Goal: Complete application form: Complete application form

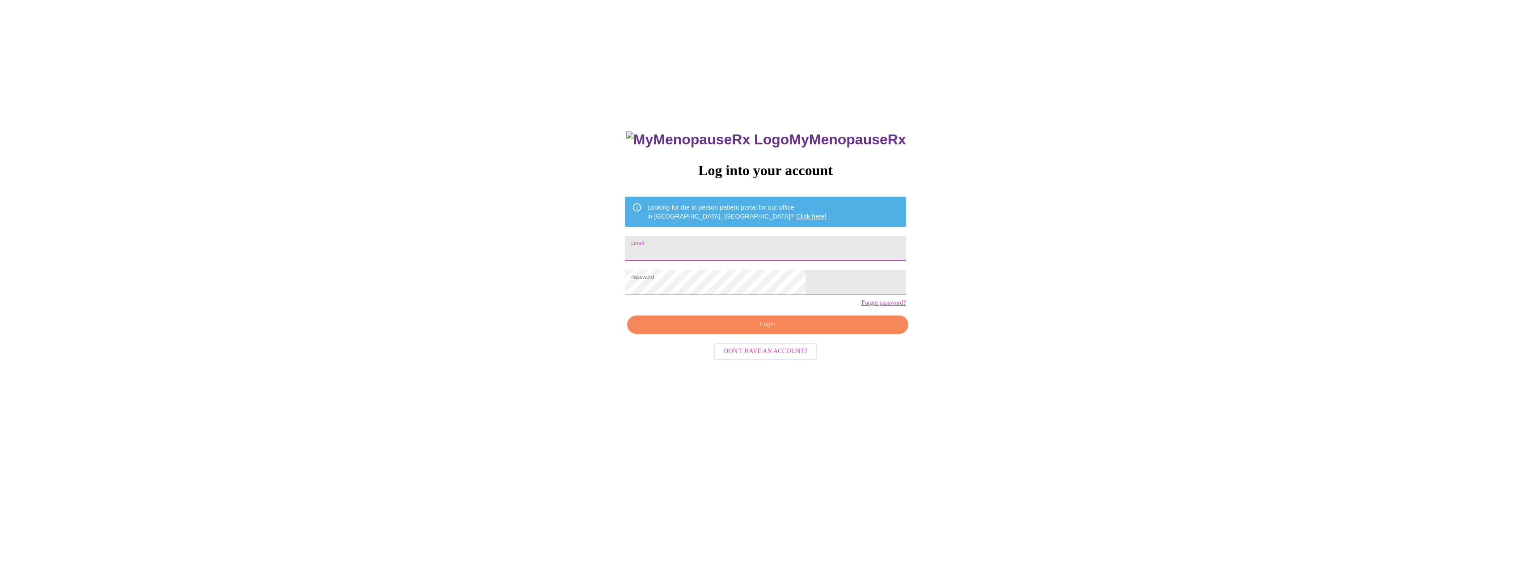
click at [715, 248] on input "Email" at bounding box center [765, 248] width 281 height 25
type input "[EMAIL_ADDRESS][DOMAIN_NAME]"
click at [762, 330] on span "Login" at bounding box center [767, 324] width 260 height 11
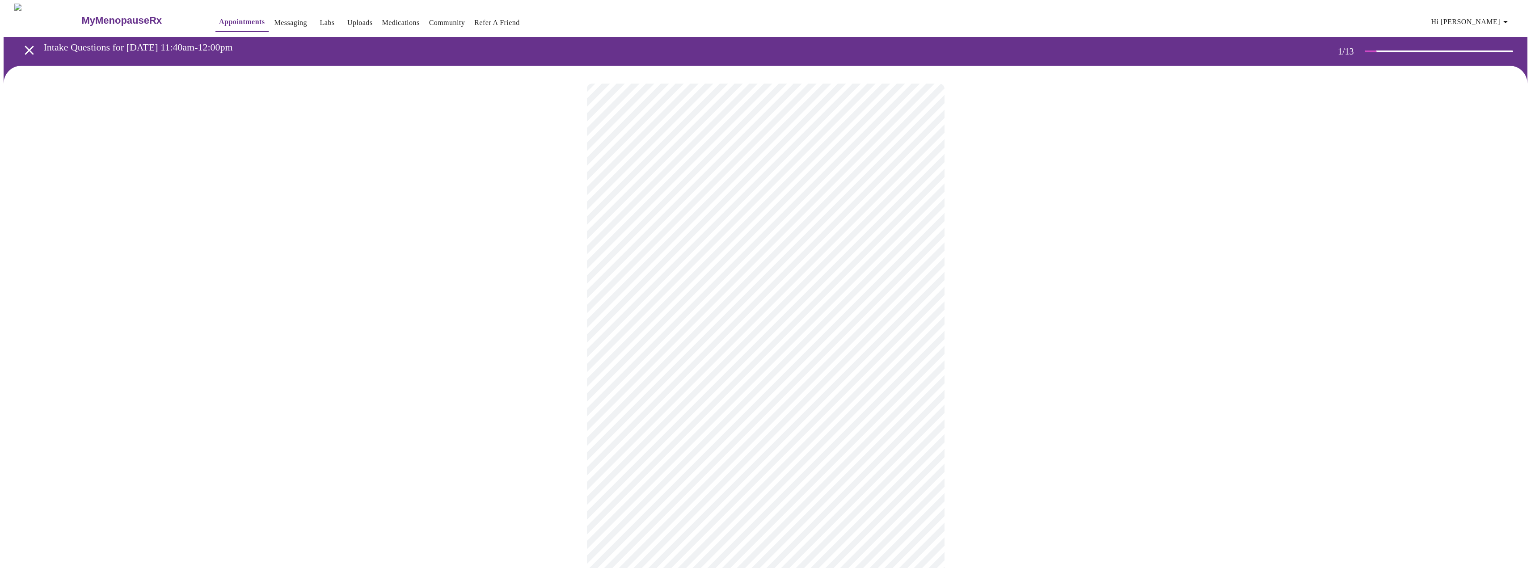
click at [656, 201] on body "MyMenopauseRx Appointments Messaging Labs Uploads Medications Community Refer a…" at bounding box center [766, 412] width 1524 height 817
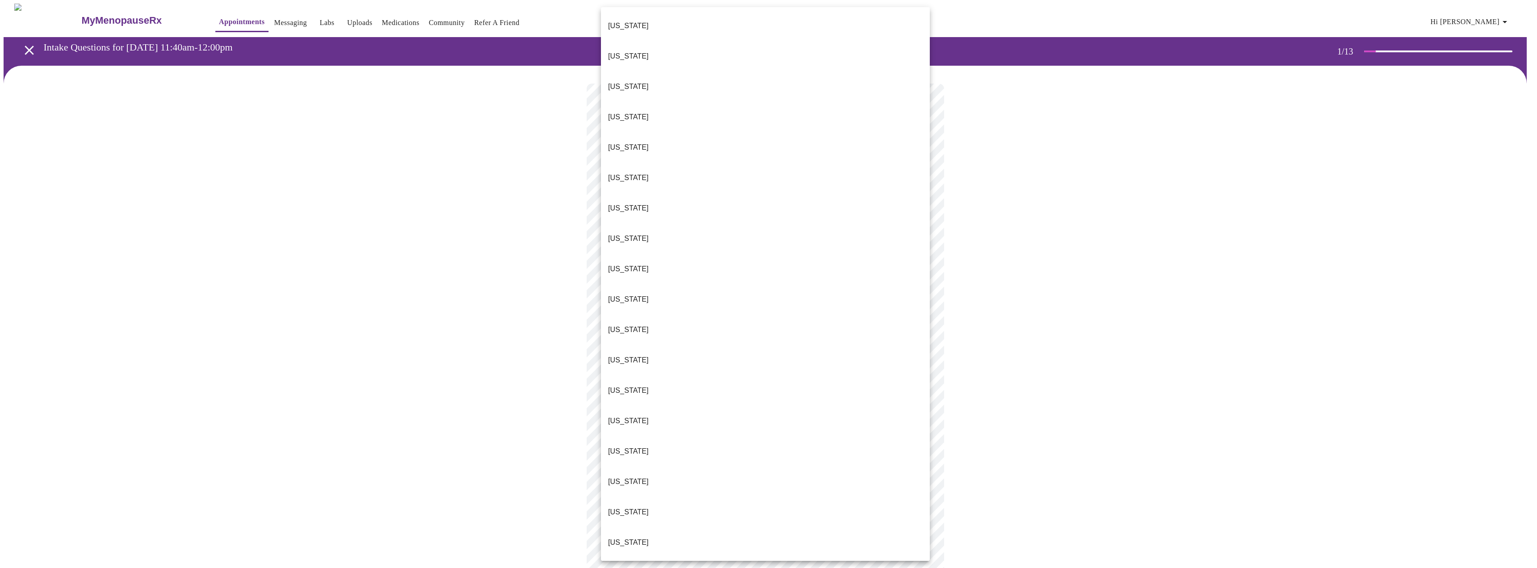
click at [661, 375] on li "[US_STATE]" at bounding box center [765, 390] width 329 height 30
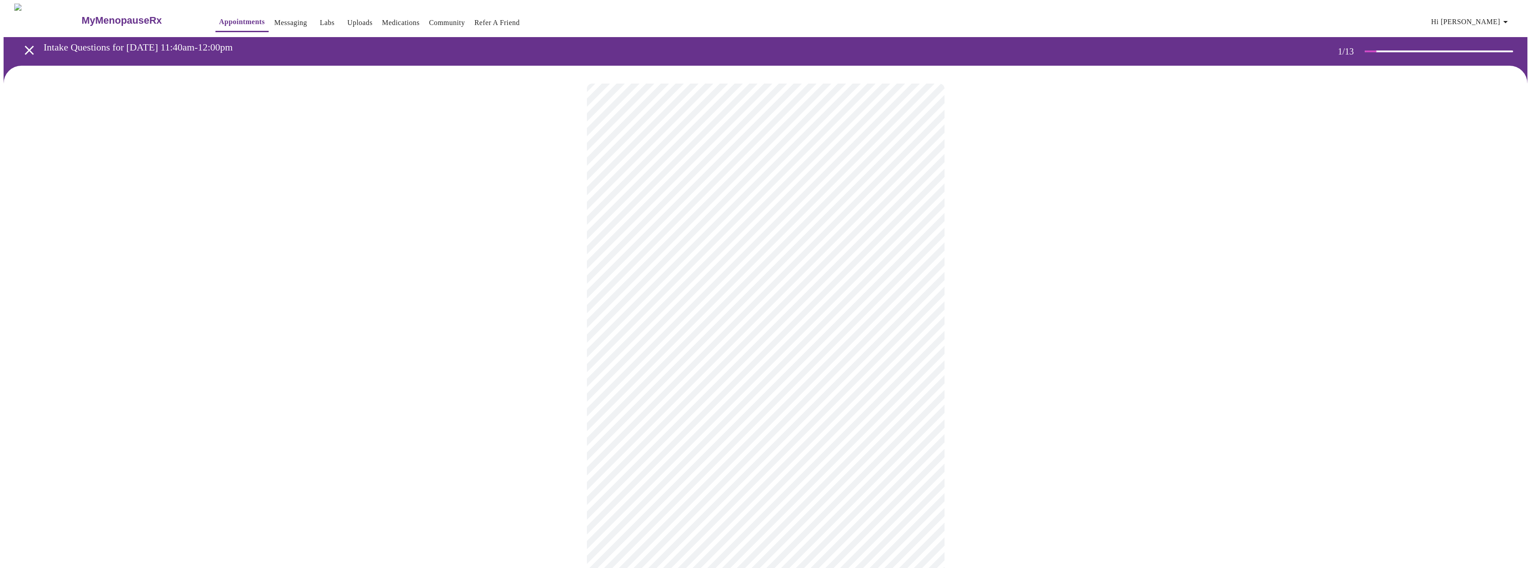
click at [664, 258] on body "MyMenopauseRx Appointments Messaging Labs Uploads Medications Community Refer a…" at bounding box center [766, 409] width 1524 height 811
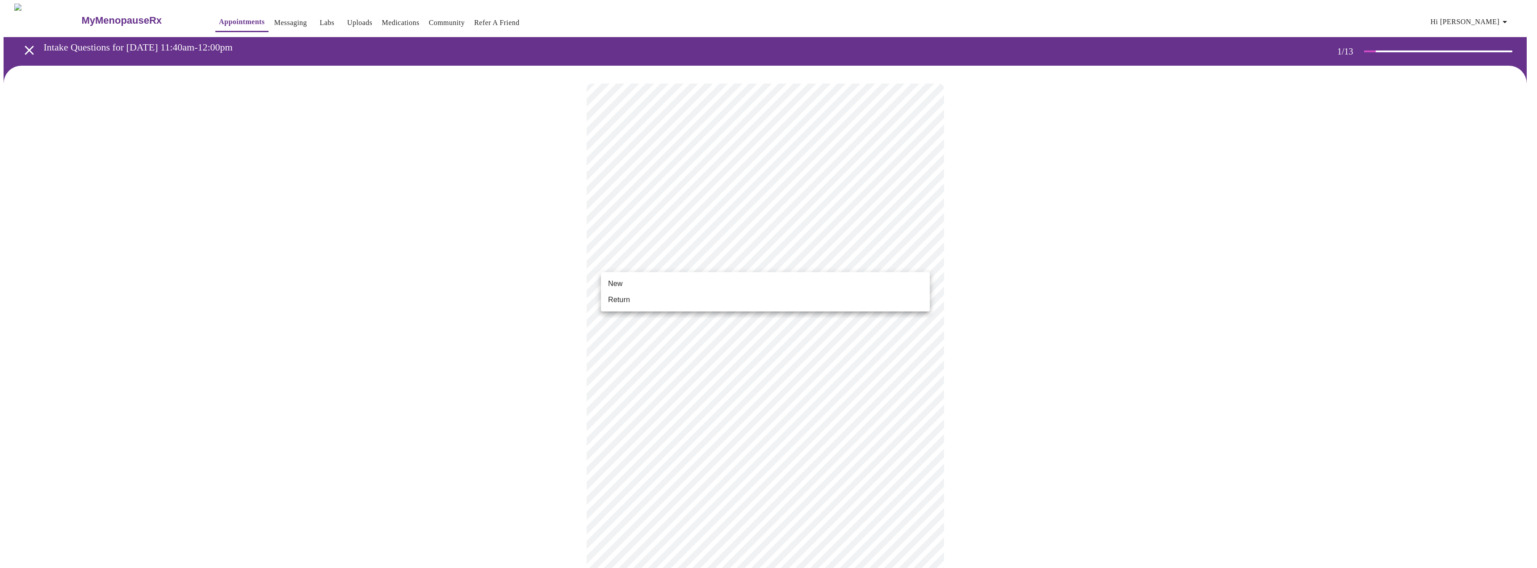
click at [669, 300] on li "Return" at bounding box center [765, 300] width 329 height 16
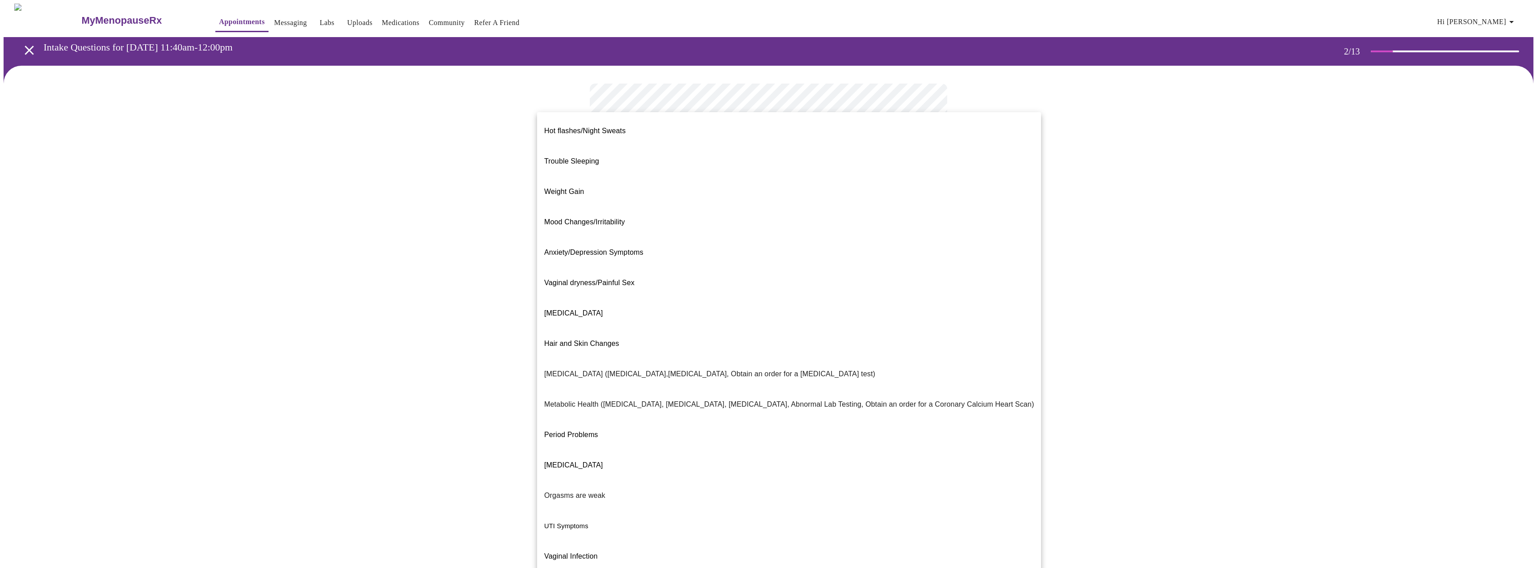
click at [832, 181] on body "MyMenopauseRx Appointments Messaging Labs Uploads Medications Community Refer a…" at bounding box center [769, 272] width 1530 height 537
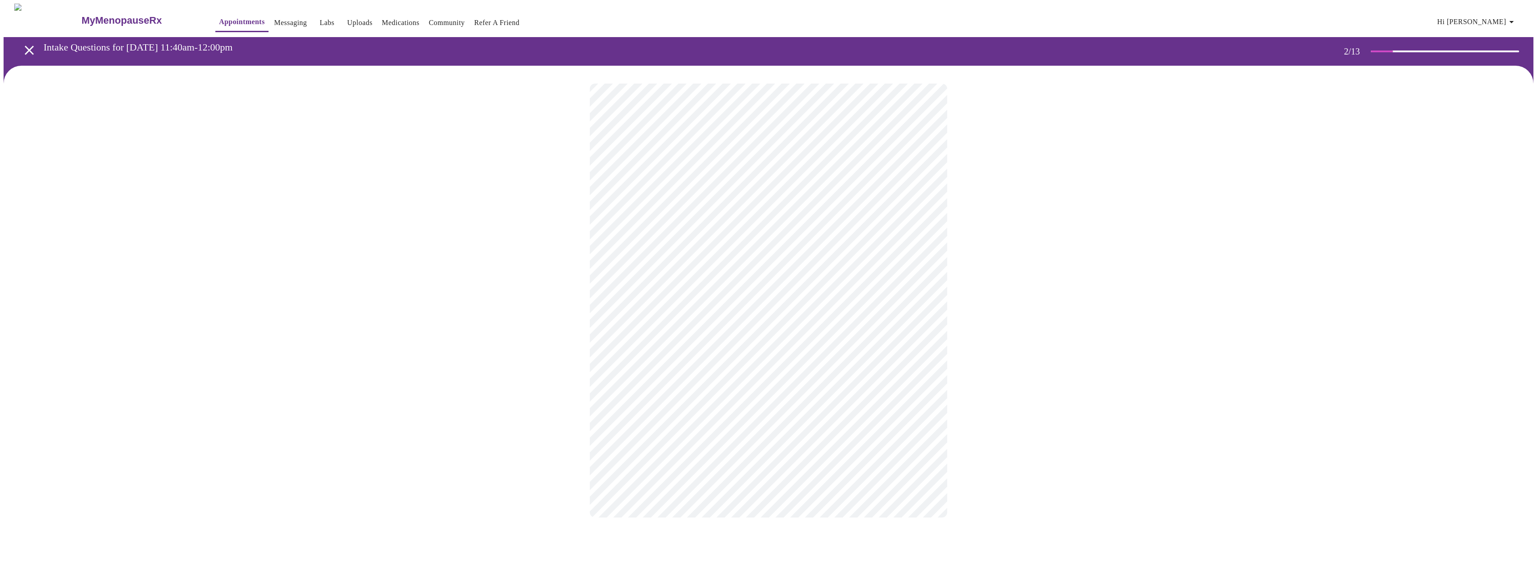
click at [783, 271] on body "MyMenopauseRx Appointments Messaging Labs Uploads Medications Community Refer a…" at bounding box center [769, 270] width 1530 height 532
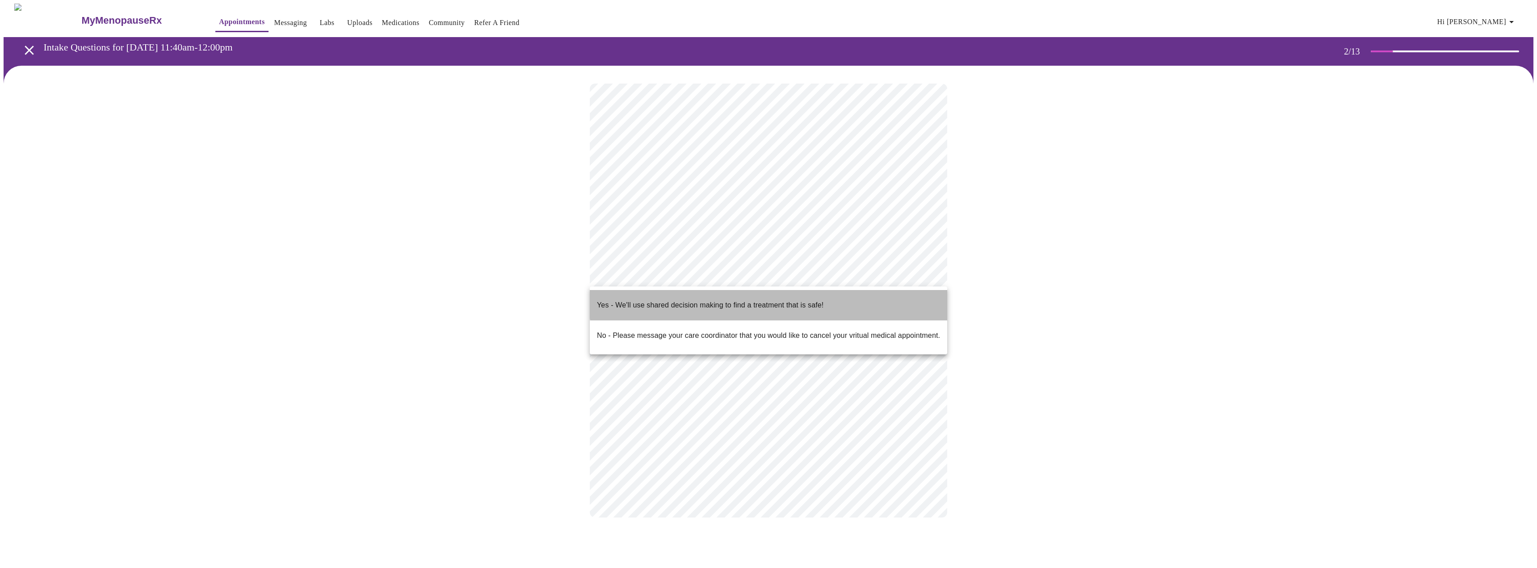
click at [778, 300] on p "Yes - We'll use shared decision making to find a treatment that is safe!" at bounding box center [710, 305] width 227 height 11
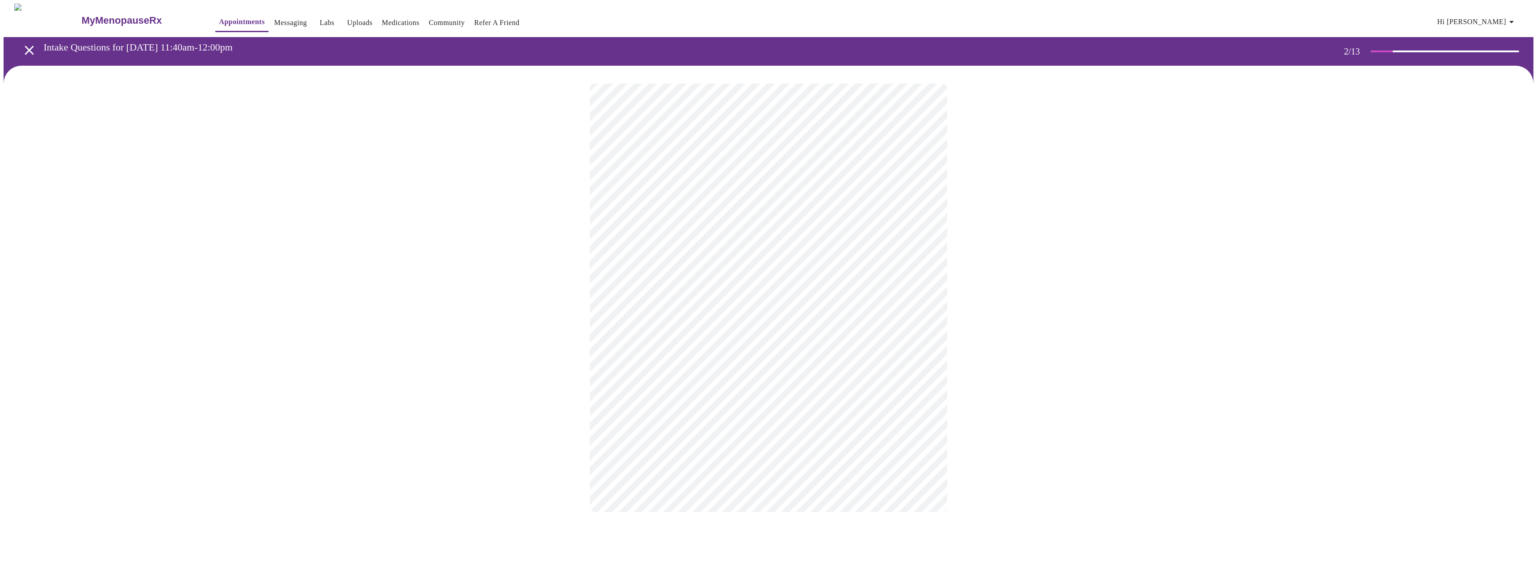
click at [1043, 350] on div at bounding box center [769, 298] width 1530 height 464
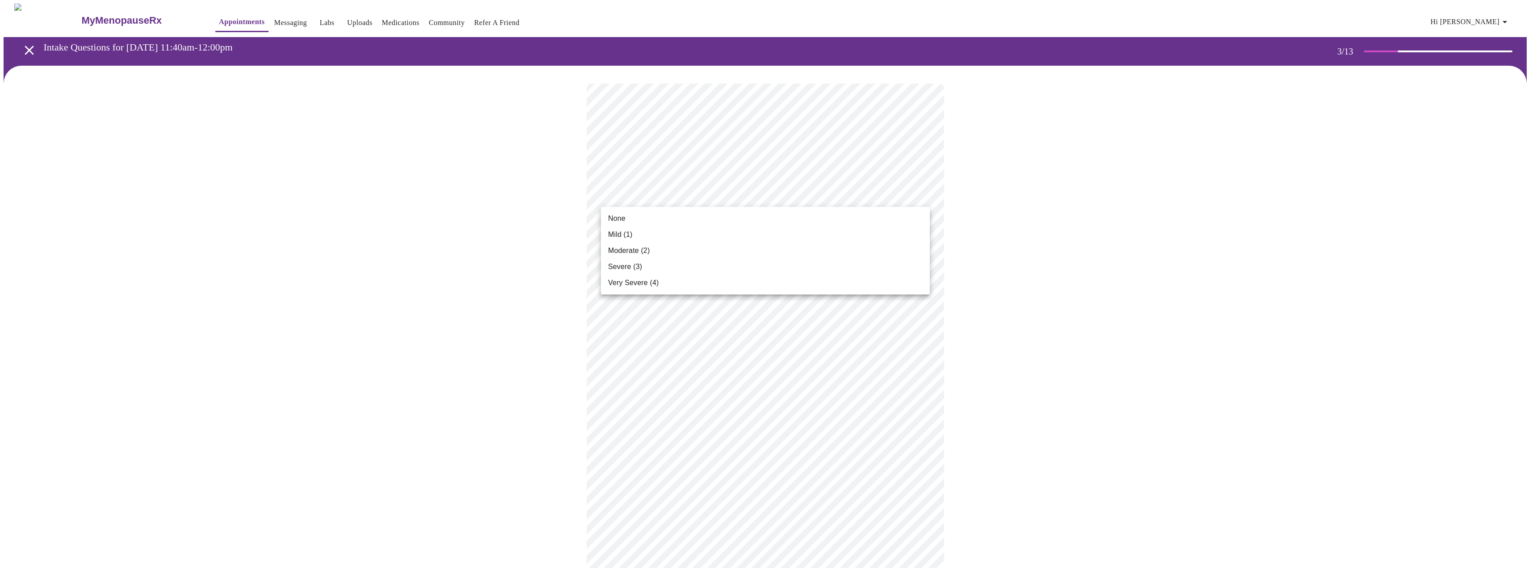
click at [854, 223] on li "None" at bounding box center [765, 219] width 329 height 16
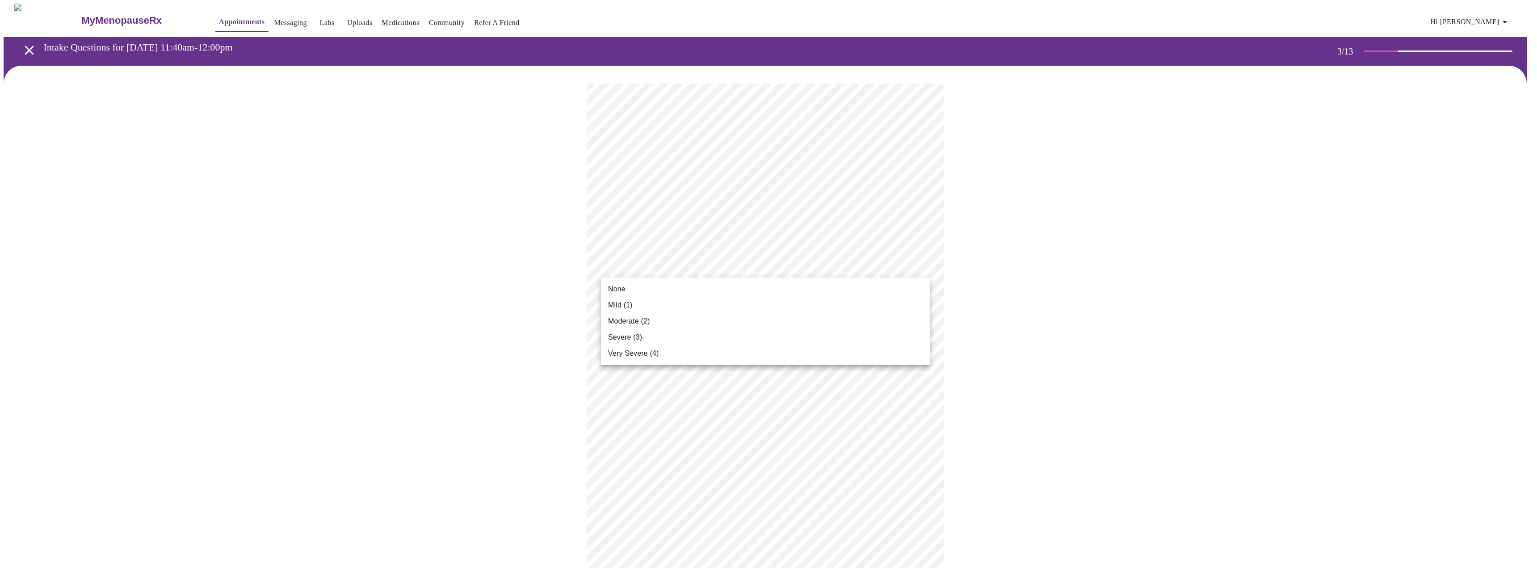
click at [741, 289] on li "None" at bounding box center [765, 289] width 329 height 16
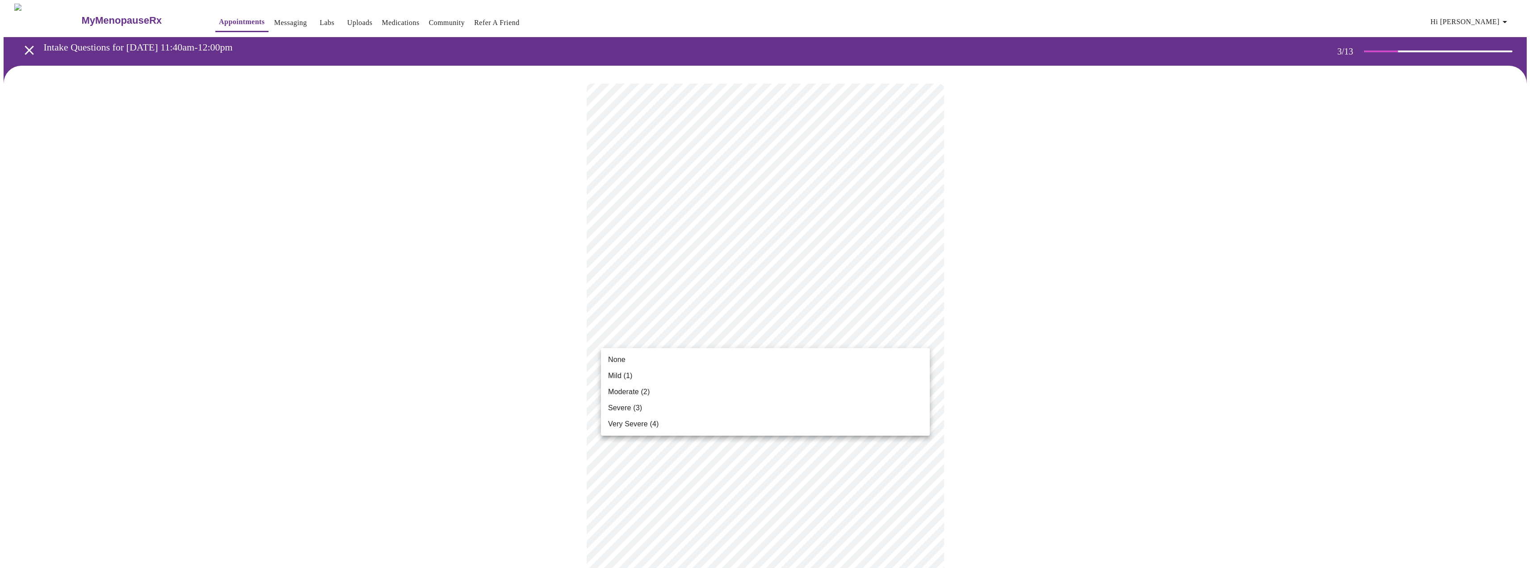
click at [726, 374] on li "Mild (1)" at bounding box center [765, 376] width 329 height 16
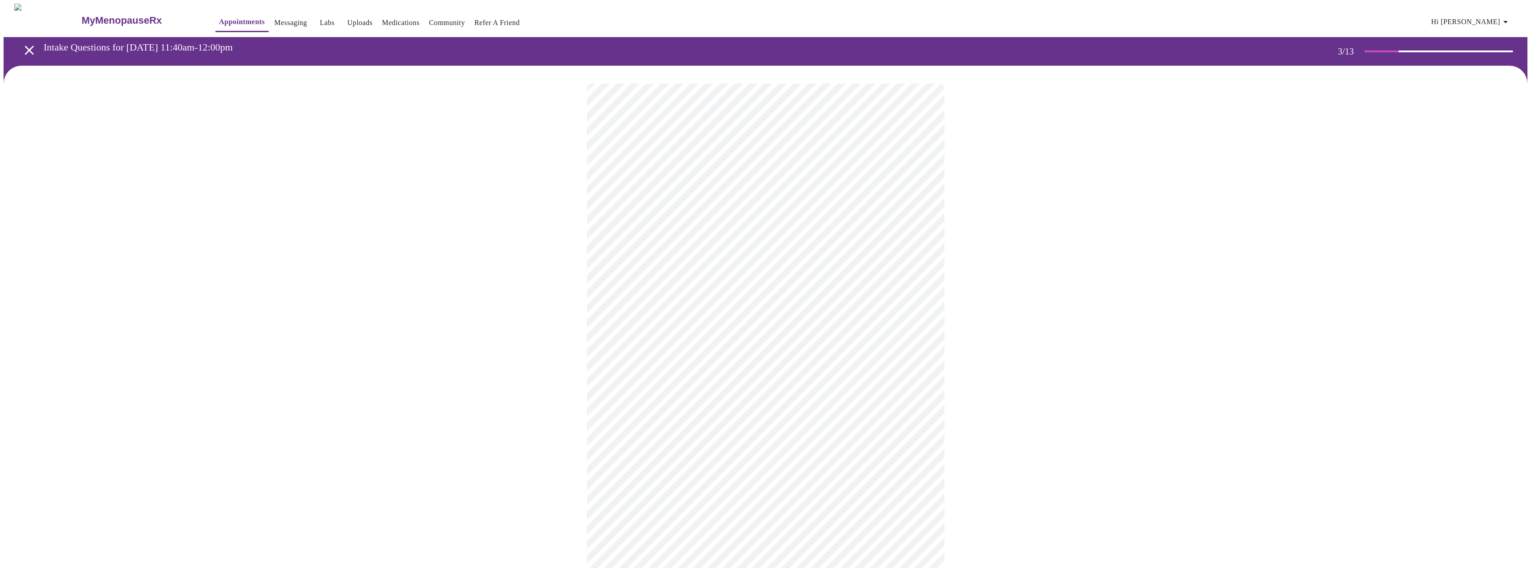
click at [728, 396] on body "MyMenopauseRx Appointments Messaging Labs Uploads Medications Community Refer a…" at bounding box center [766, 579] width 1524 height 1151
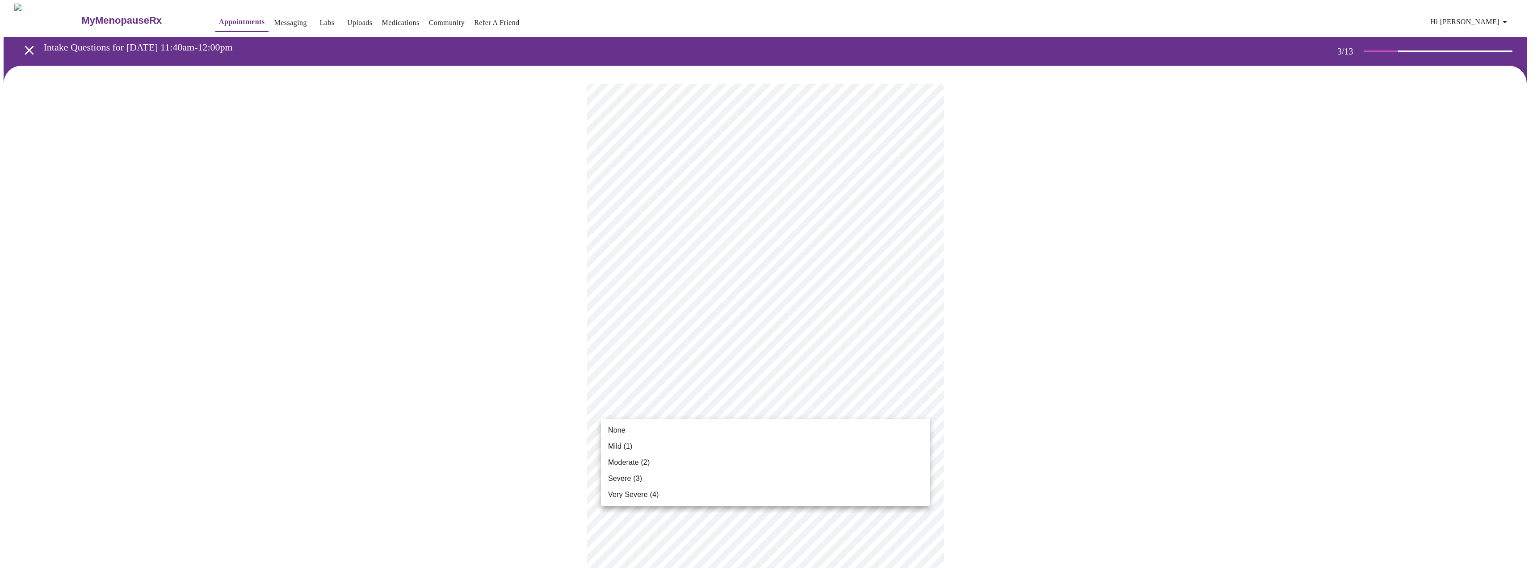
click at [714, 425] on li "None" at bounding box center [765, 430] width 329 height 16
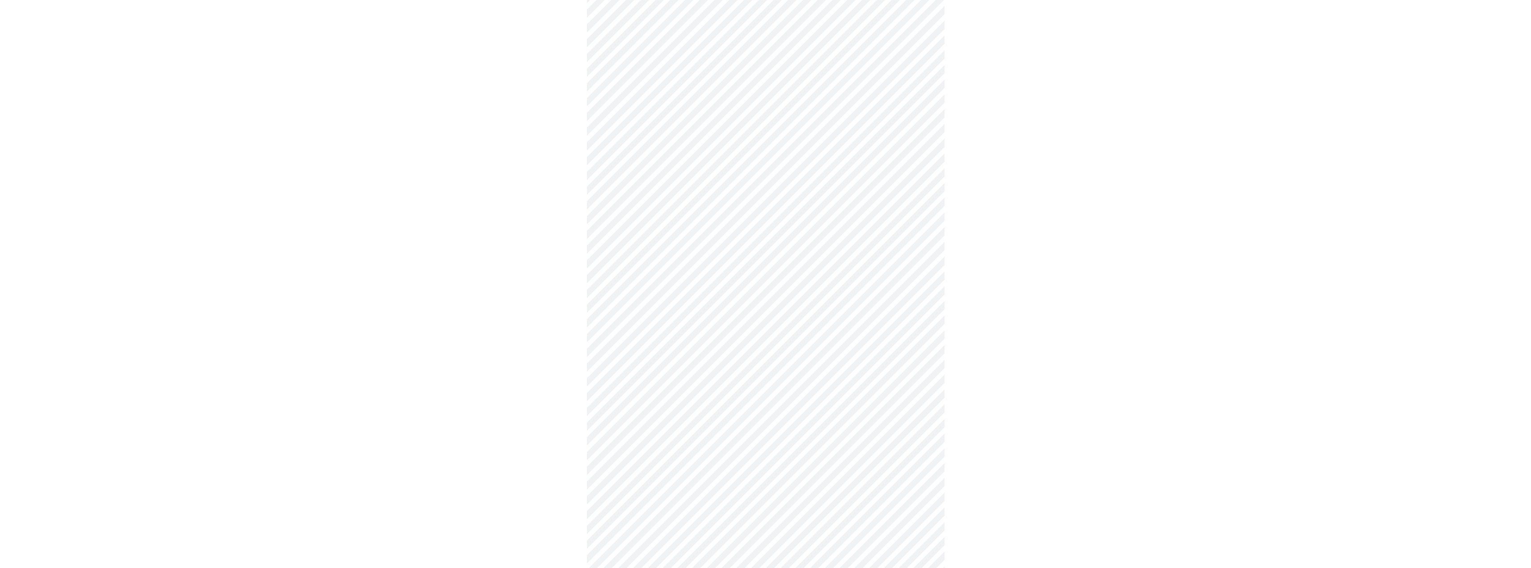
scroll to position [134, 0]
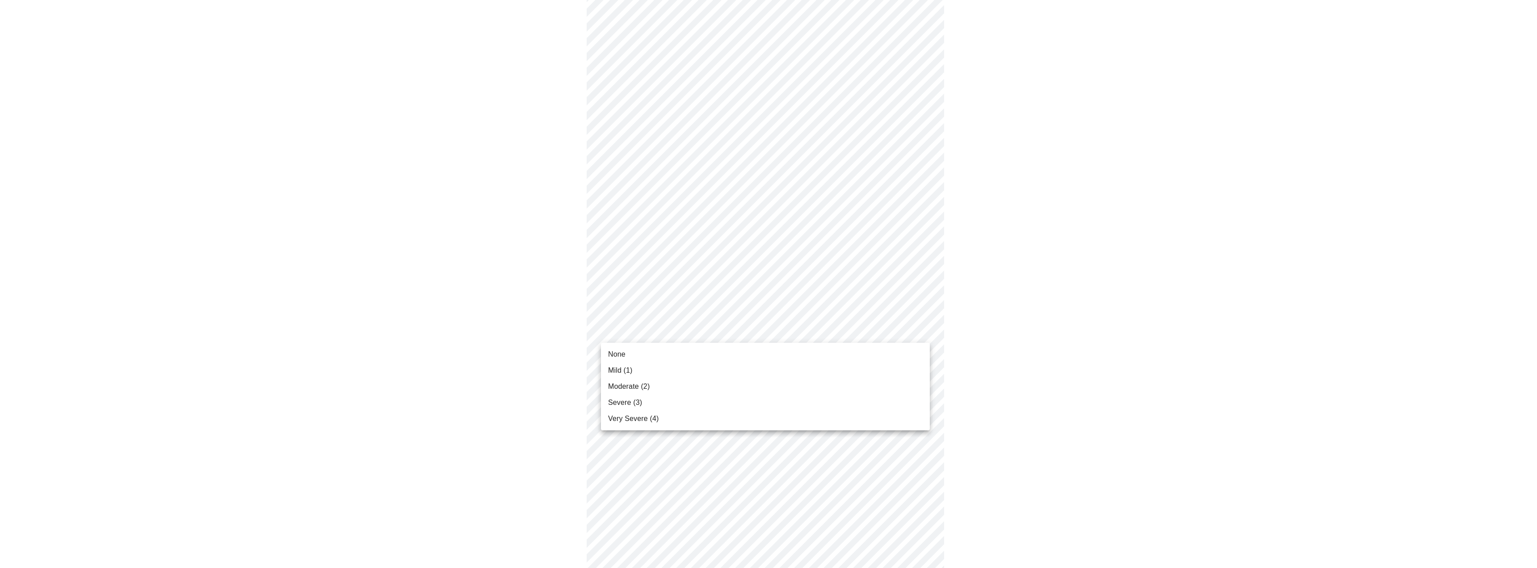
click at [694, 331] on body "MyMenopauseRx Appointments Messaging Labs Uploads Medications Community Refer a…" at bounding box center [769, 438] width 1530 height 1139
click at [679, 362] on li "Mild (1)" at bounding box center [765, 370] width 329 height 16
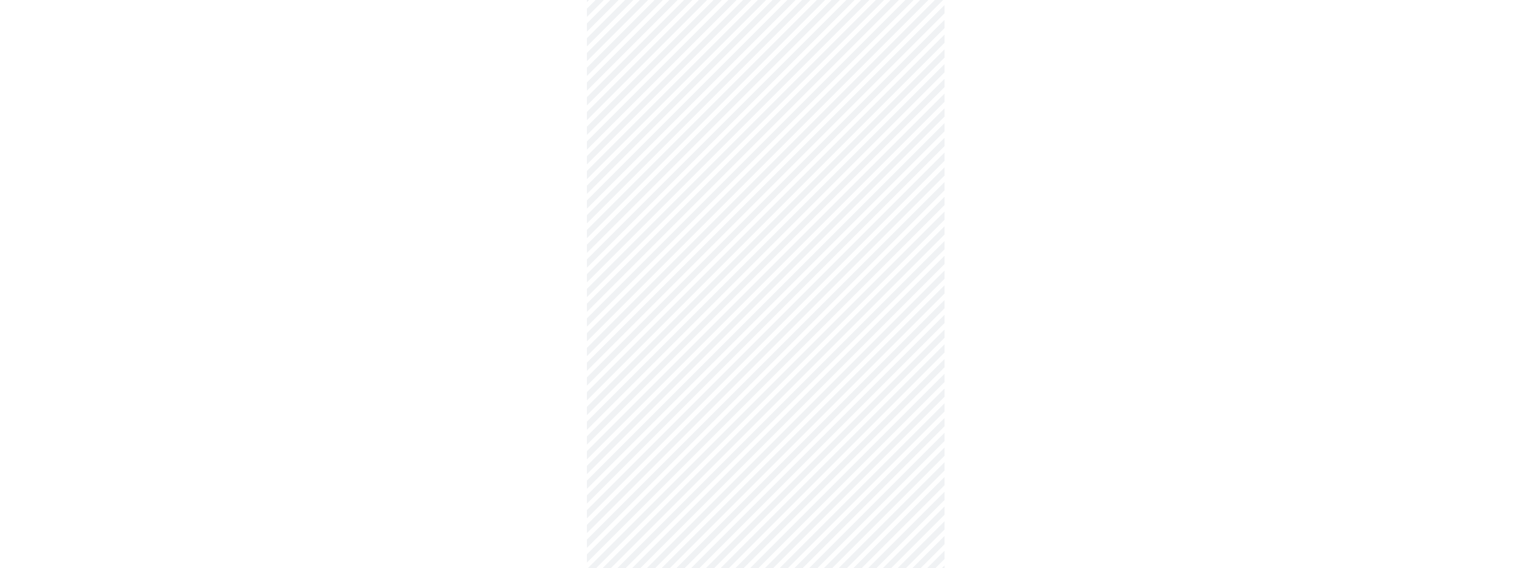
click at [534, 424] on div at bounding box center [766, 464] width 1524 height 1064
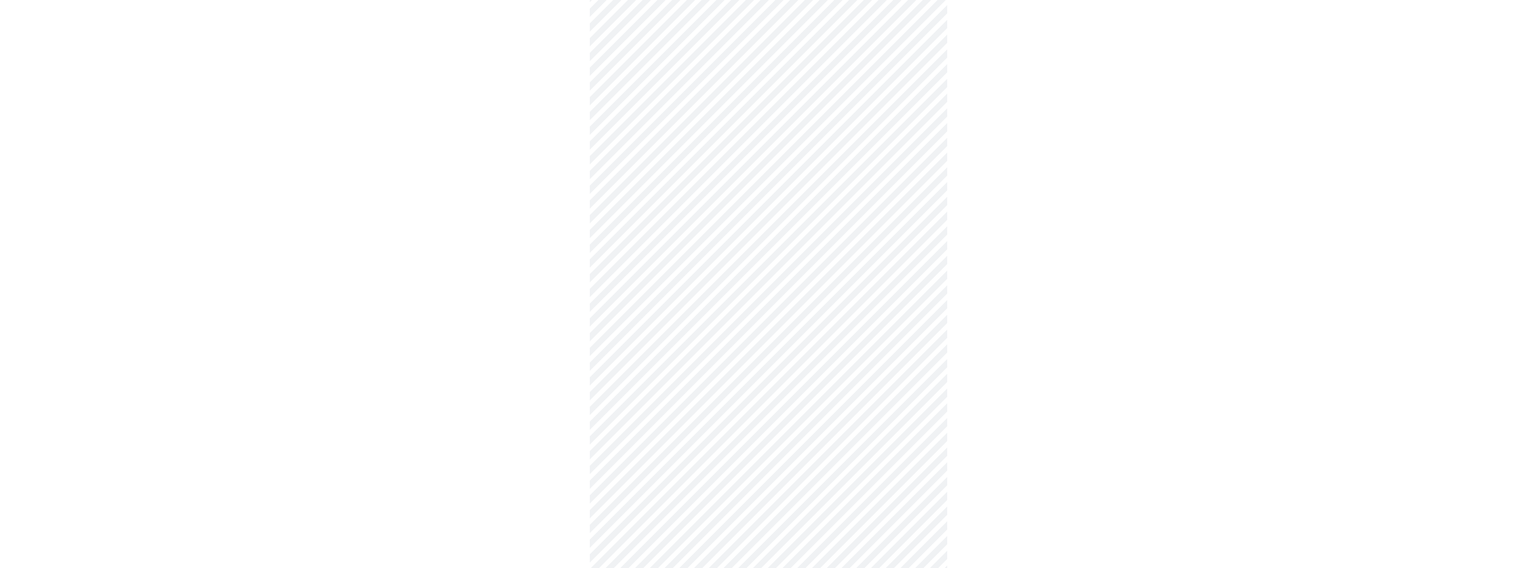
click at [670, 388] on body "MyMenopauseRx Appointments Messaging Labs Uploads Medications Community Refer a…" at bounding box center [769, 432] width 1530 height 1126
click at [665, 417] on li "None" at bounding box center [765, 412] width 329 height 16
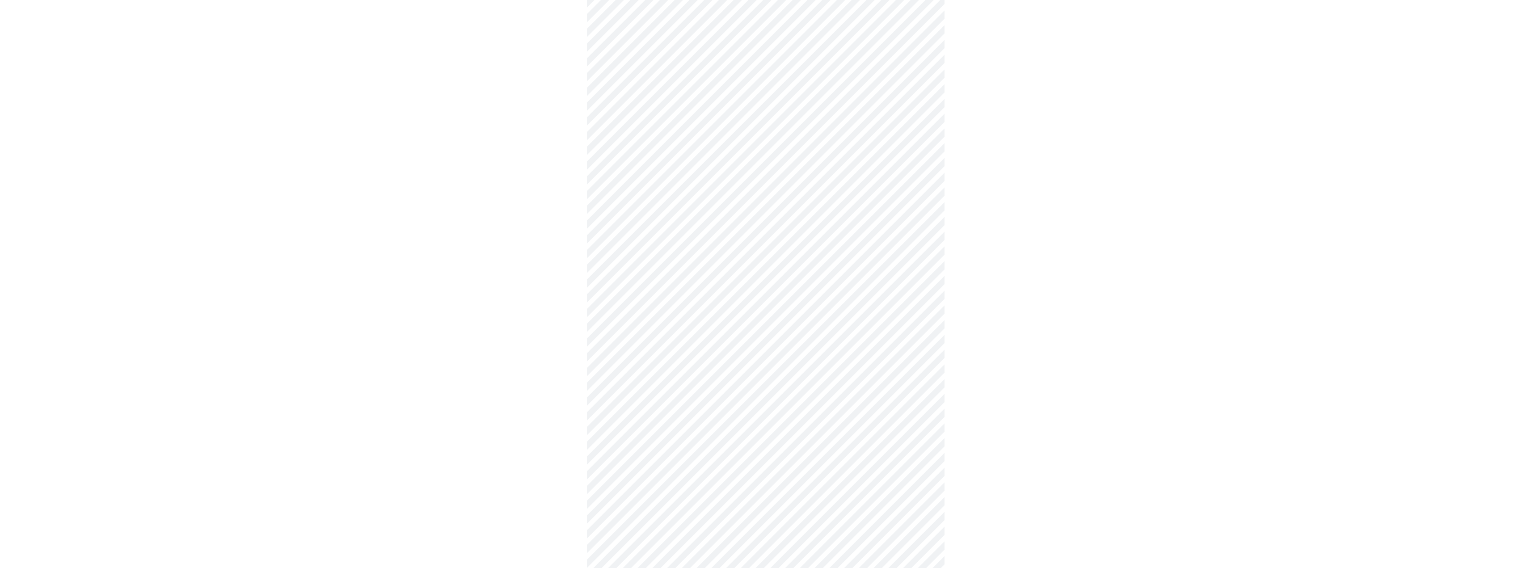
scroll to position [268, 0]
click at [708, 327] on body "MyMenopauseRx Appointments Messaging Labs Uploads Medications Community Refer a…" at bounding box center [766, 292] width 1524 height 1114
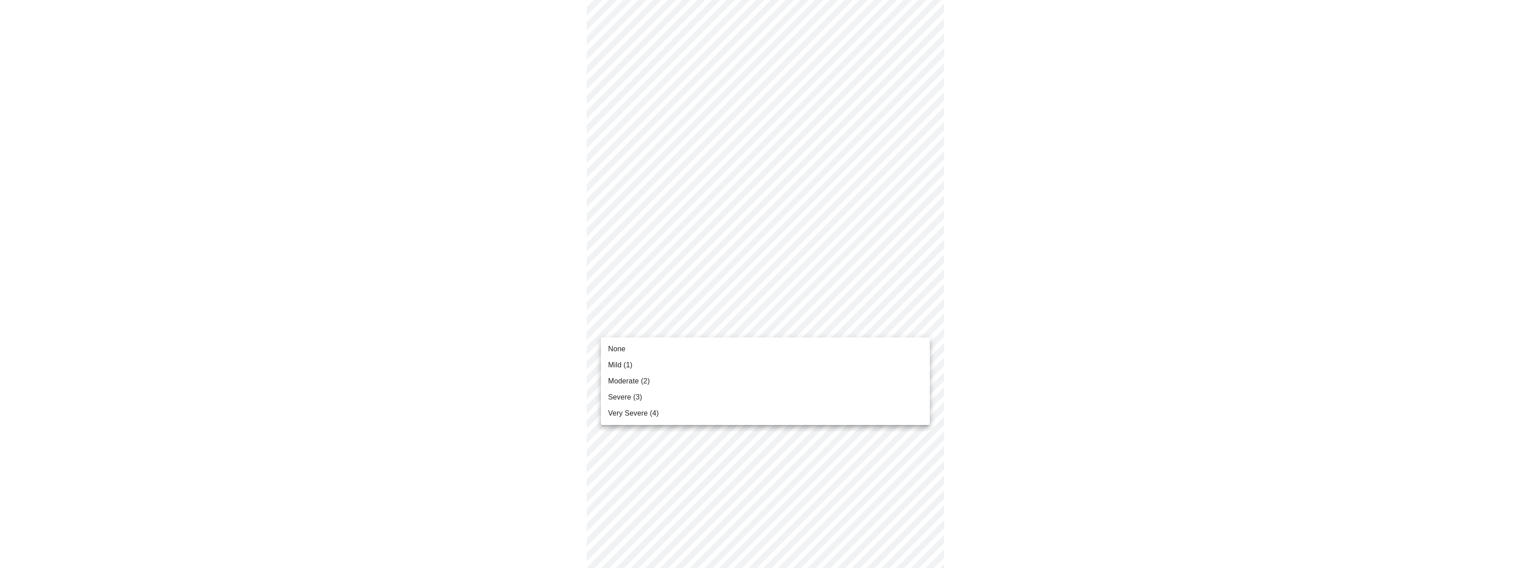
click at [699, 351] on li "None" at bounding box center [765, 349] width 329 height 16
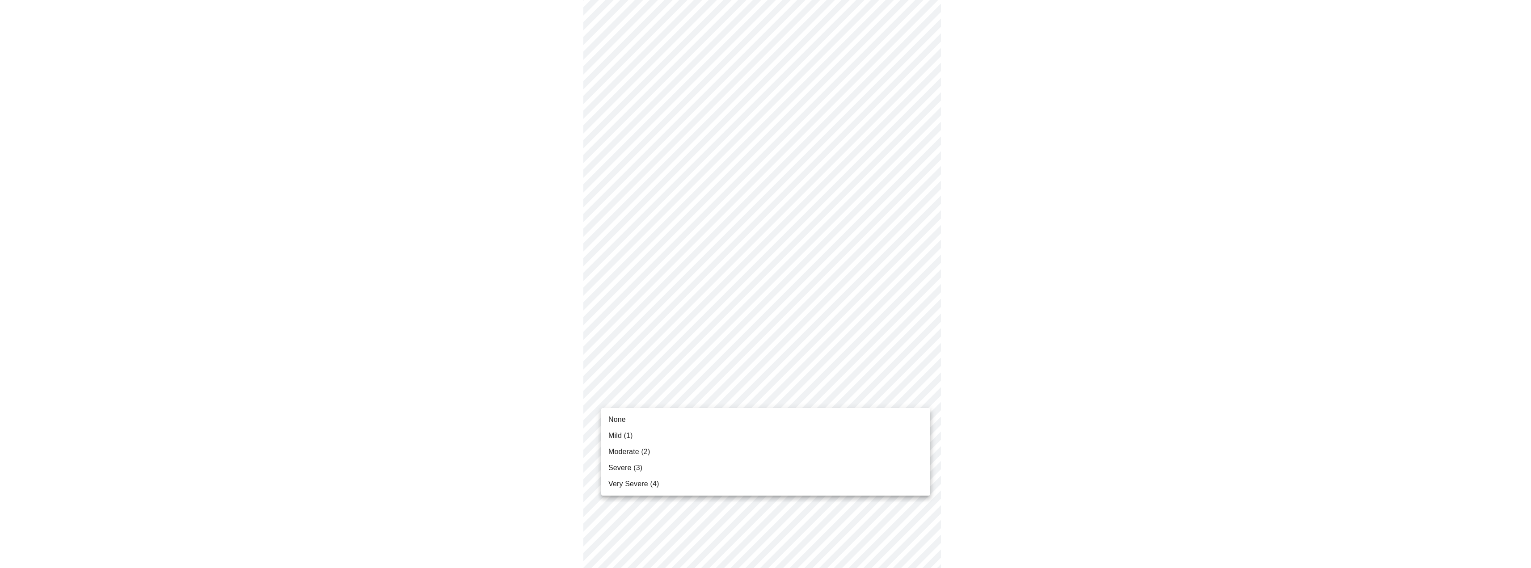
click at [683, 398] on body "MyMenopauseRx Appointments Messaging Labs Uploads Medications Community Refer a…" at bounding box center [766, 285] width 1524 height 1101
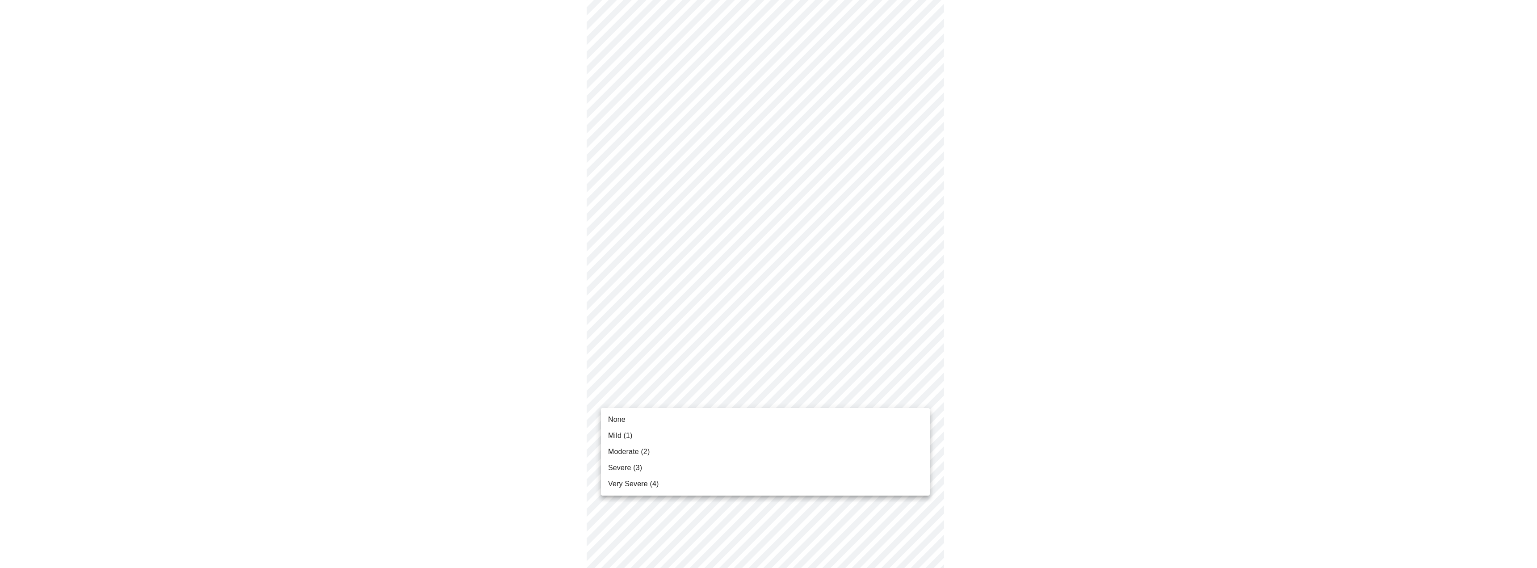
click at [680, 408] on ul "None Mild (1) Moderate (2) Severe (3) Very Severe (4)" at bounding box center [765, 452] width 329 height 88
click at [680, 411] on ul "None Mild (1) Moderate (2) Severe (3) Very Severe (4)" at bounding box center [765, 452] width 329 height 88
click at [676, 424] on li "None" at bounding box center [765, 420] width 329 height 16
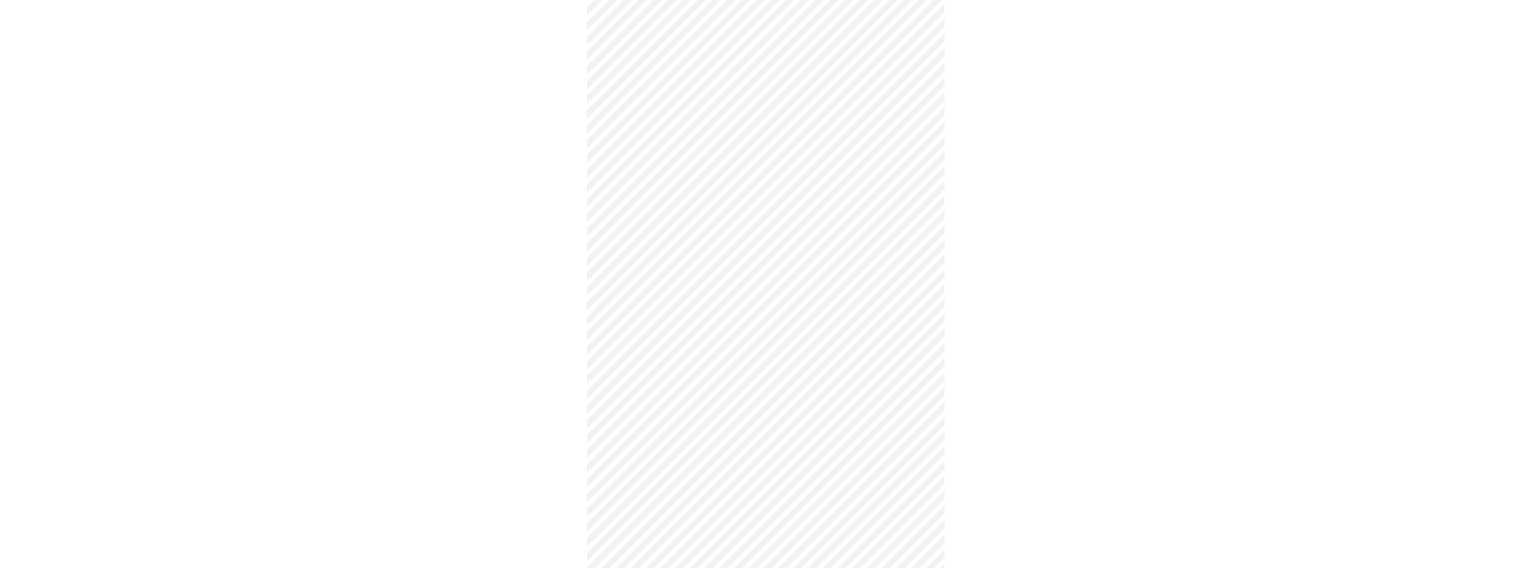
click at [645, 468] on body "MyMenopauseRx Appointments Messaging Labs Uploads Medications Community Refer a…" at bounding box center [766, 279] width 1524 height 1089
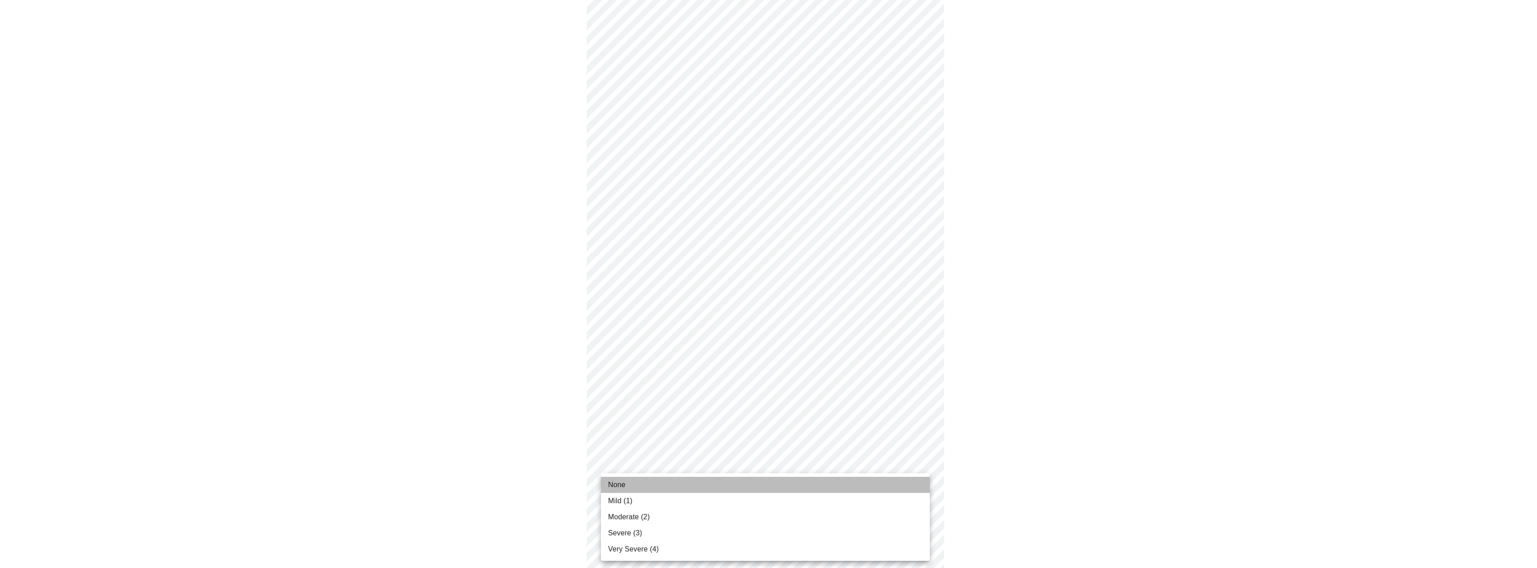
click at [644, 482] on li "None" at bounding box center [765, 485] width 329 height 16
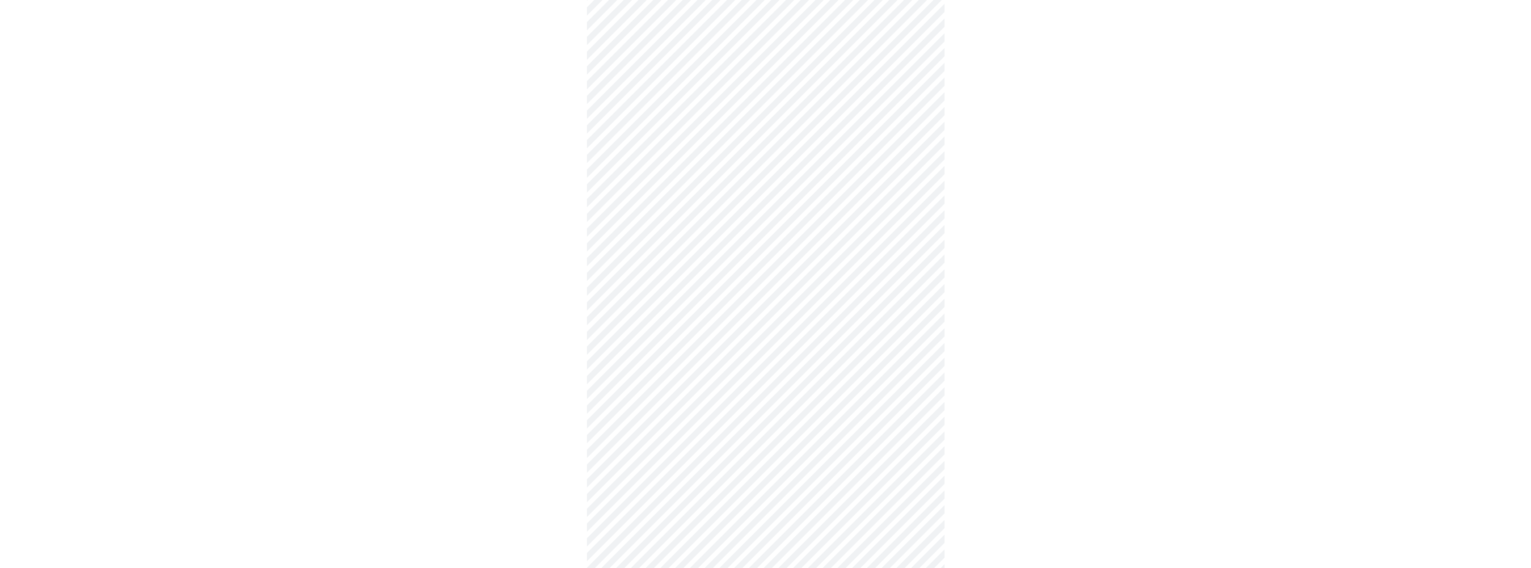
scroll to position [402, 0]
click at [707, 402] on body "MyMenopauseRx Appointments Messaging Labs Uploads Medications Community Refer a…" at bounding box center [766, 139] width 1524 height 1076
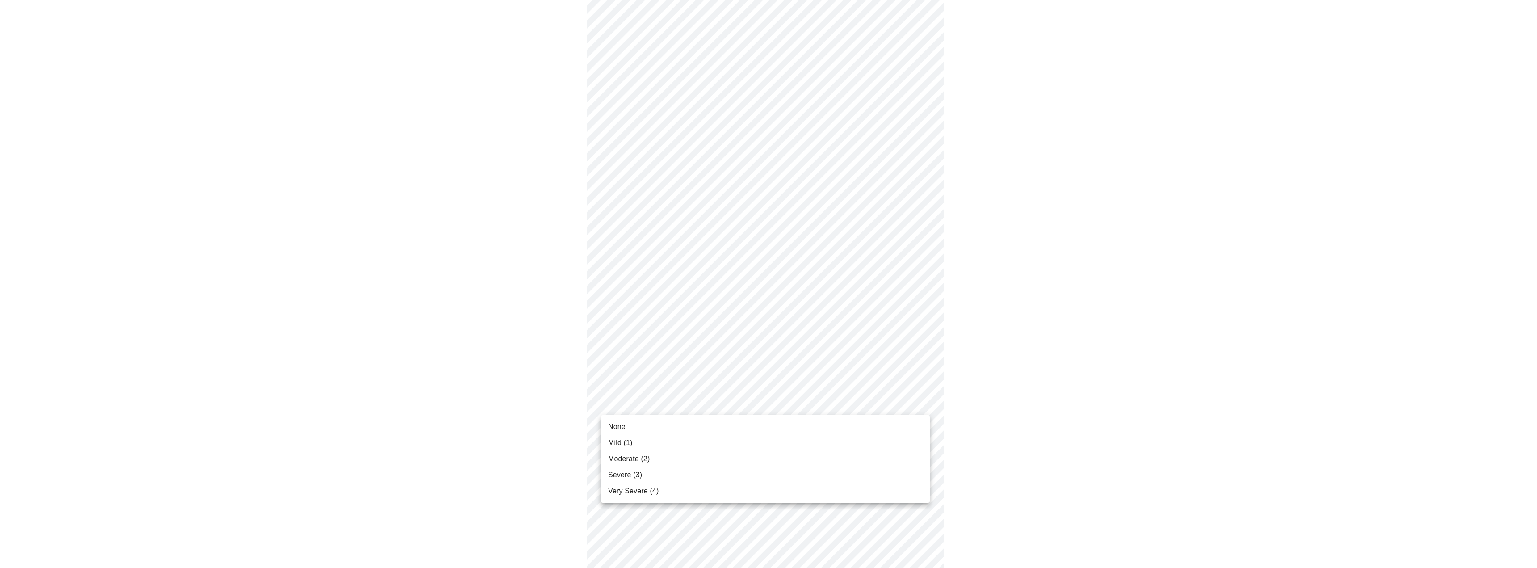
click at [695, 423] on li "None" at bounding box center [765, 427] width 329 height 16
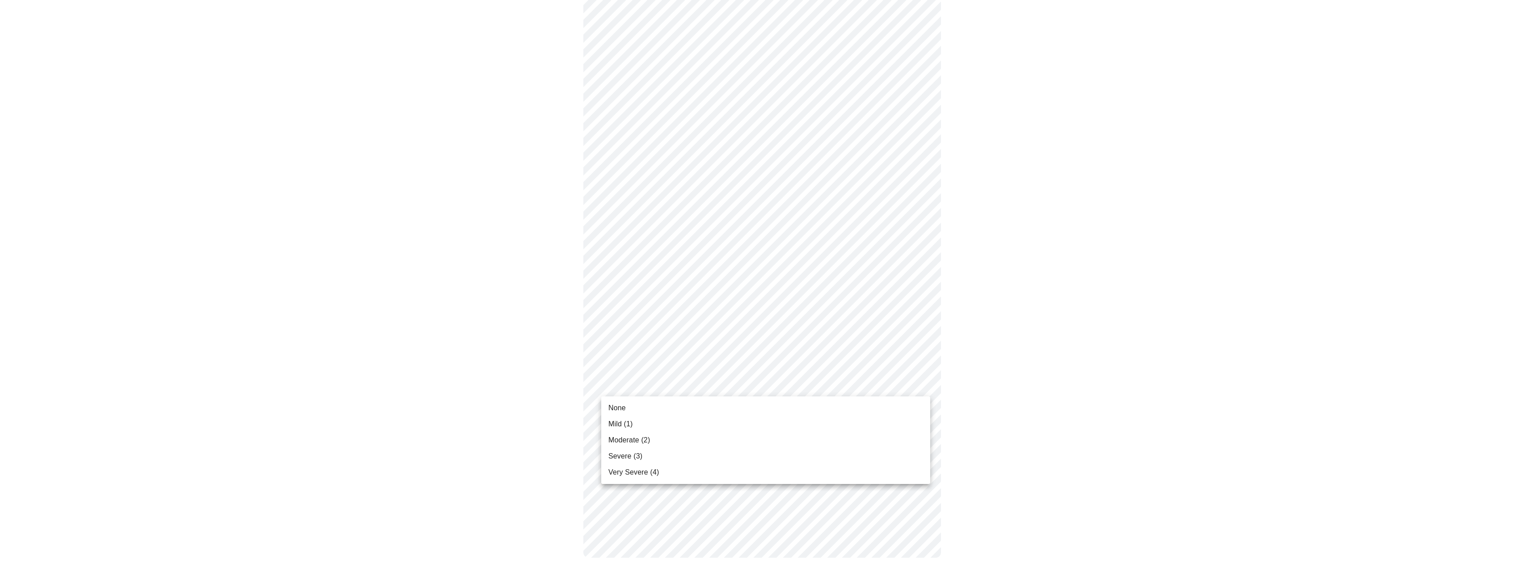
click at [720, 382] on body "MyMenopauseRx Appointments Messaging Labs Uploads Medications Community Refer a…" at bounding box center [766, 44] width 1524 height 1064
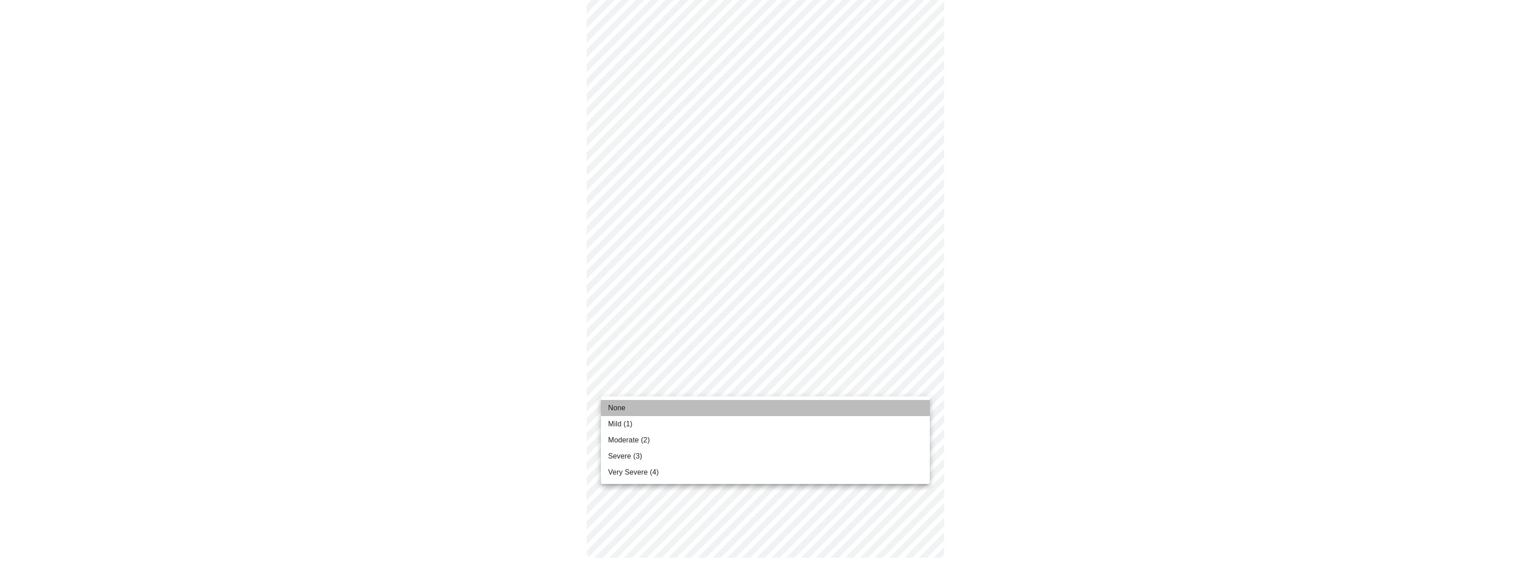
click at [714, 406] on li "None" at bounding box center [765, 408] width 329 height 16
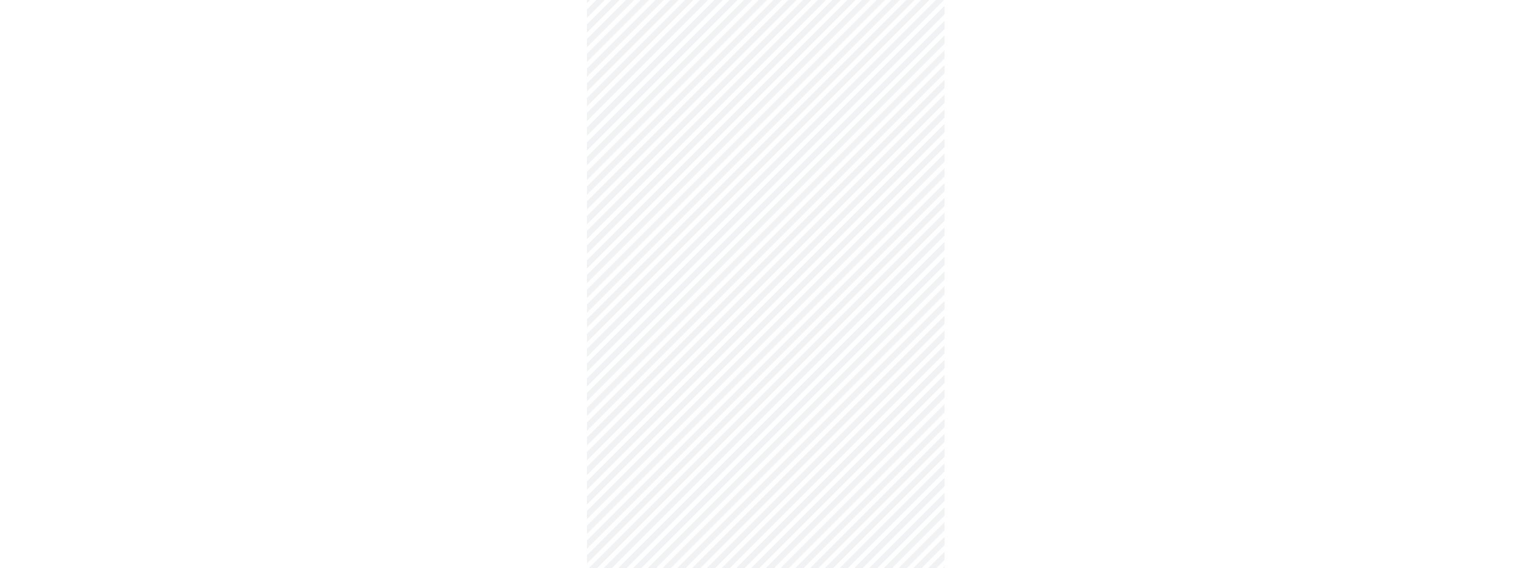
scroll to position [134, 0]
click at [761, 414] on body "MyMenopauseRx Appointments Messaging Labs Uploads Medications Community Refer a…" at bounding box center [766, 310] width 1524 height 882
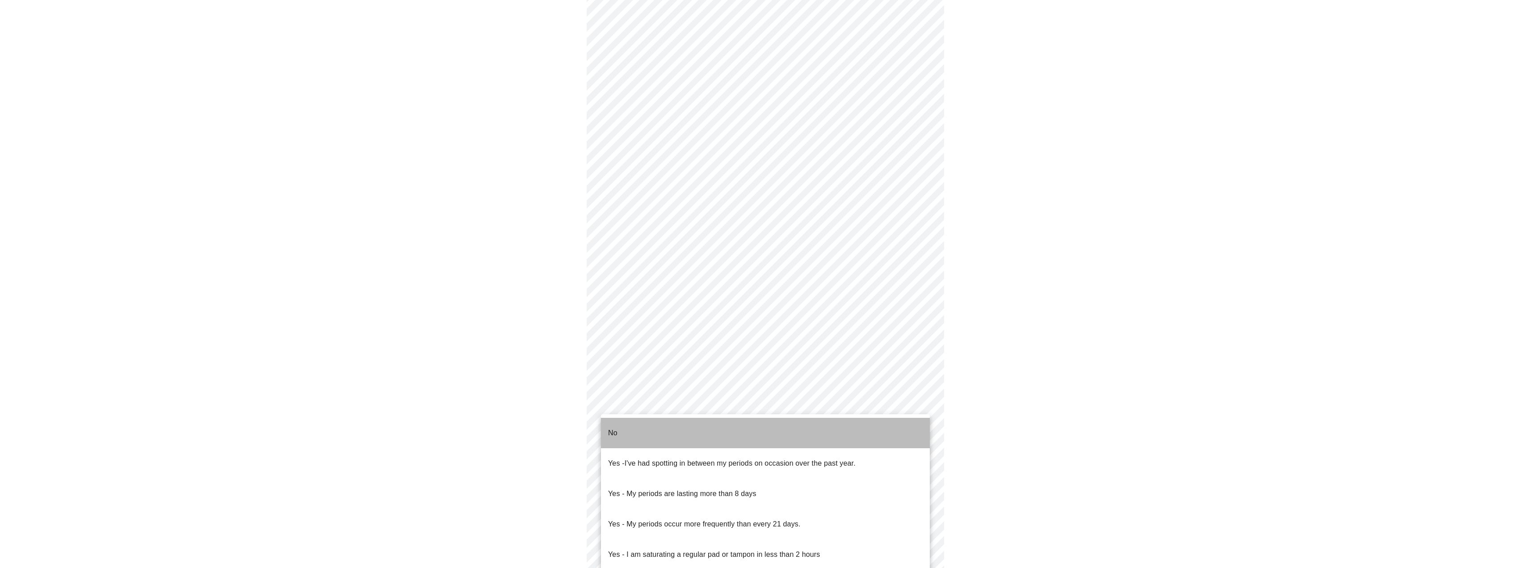
click at [760, 434] on li "No" at bounding box center [765, 433] width 329 height 30
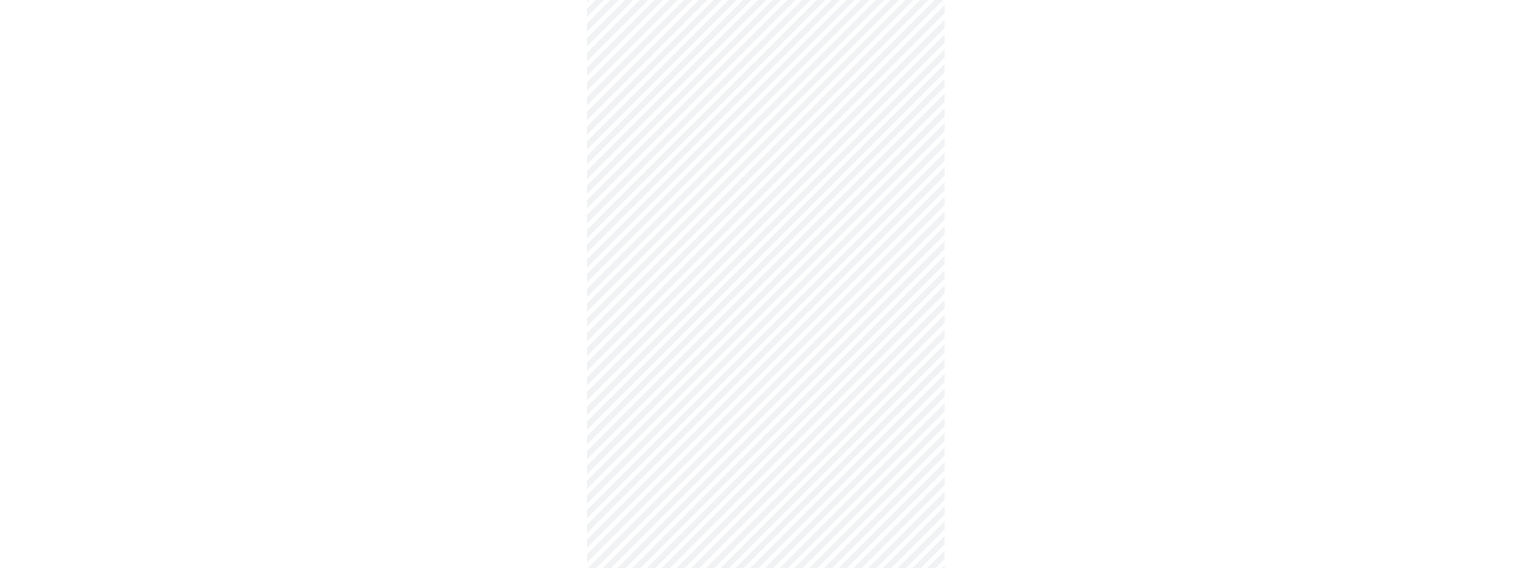
click at [512, 459] on div at bounding box center [766, 339] width 1524 height 815
click at [666, 342] on body "MyMenopauseRx Appointments Messaging Labs Uploads Medications Community Refer a…" at bounding box center [766, 173] width 1524 height 877
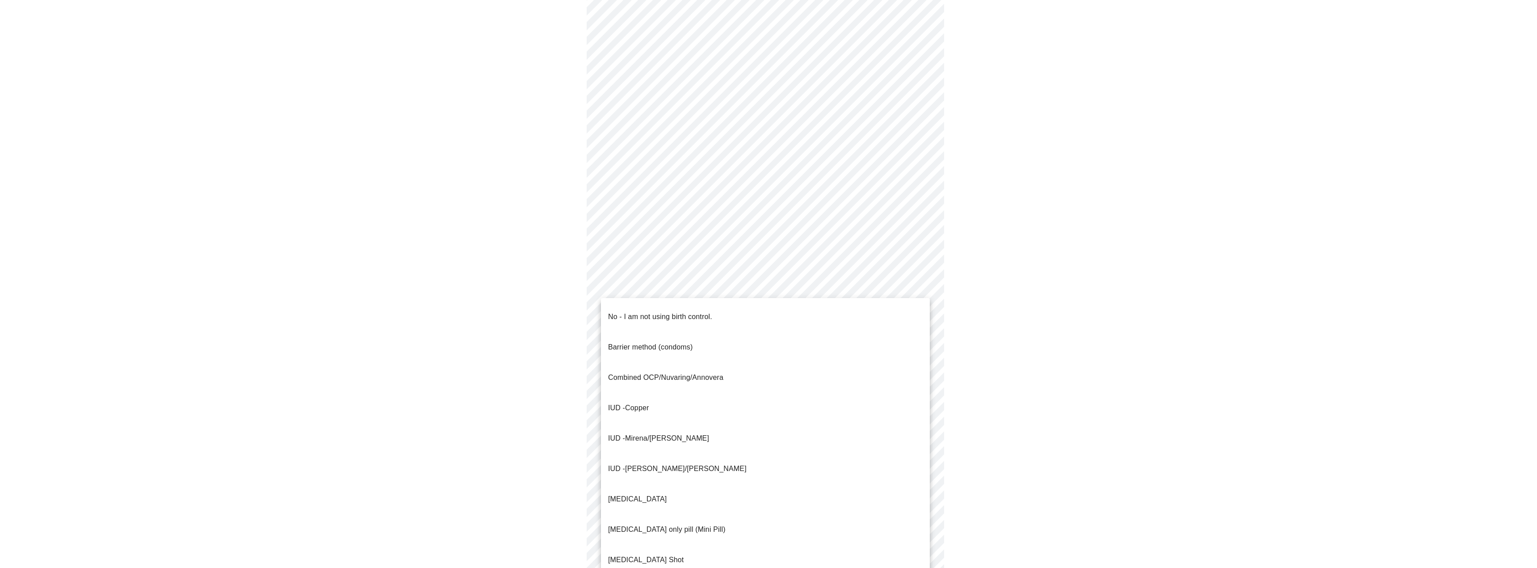
click at [665, 312] on p "No - I am not using birth control." at bounding box center [660, 317] width 104 height 11
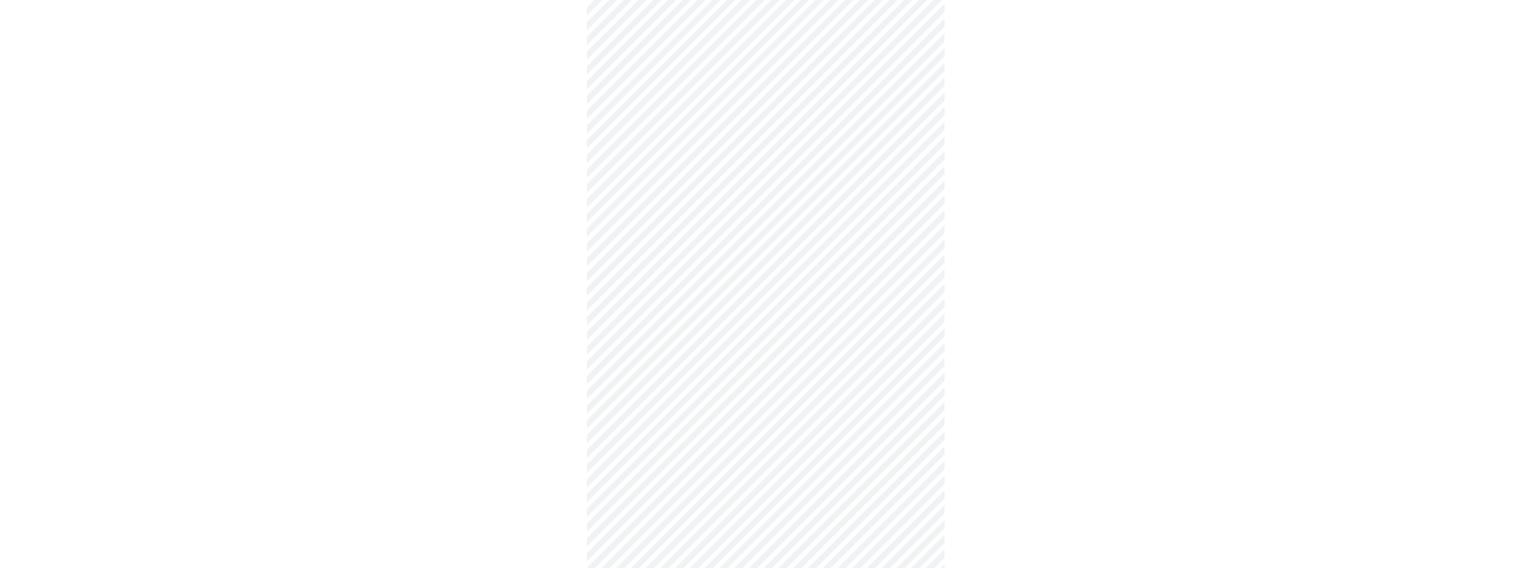
click at [548, 388] on div at bounding box center [766, 202] width 1524 height 809
click at [677, 411] on body "MyMenopauseRx Appointments Messaging Labs Uploads Medications Community Refer a…" at bounding box center [766, 171] width 1524 height 872
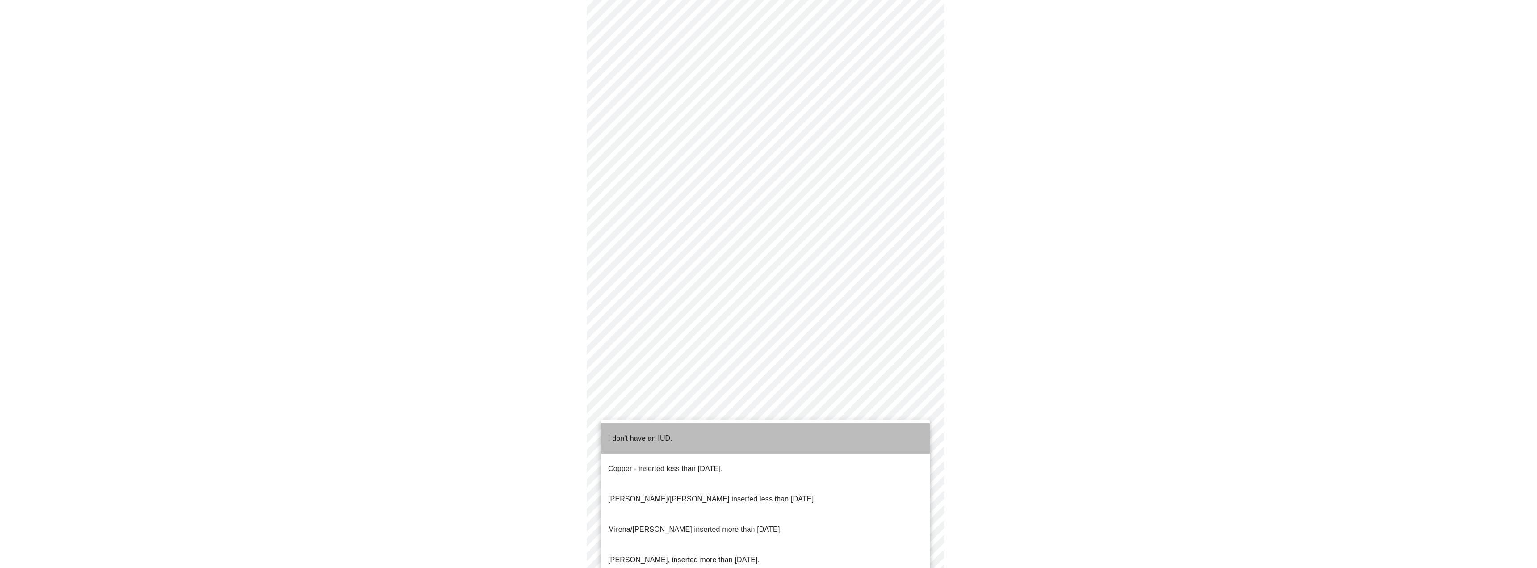
click at [689, 433] on li "I don't have an IUD." at bounding box center [765, 438] width 329 height 30
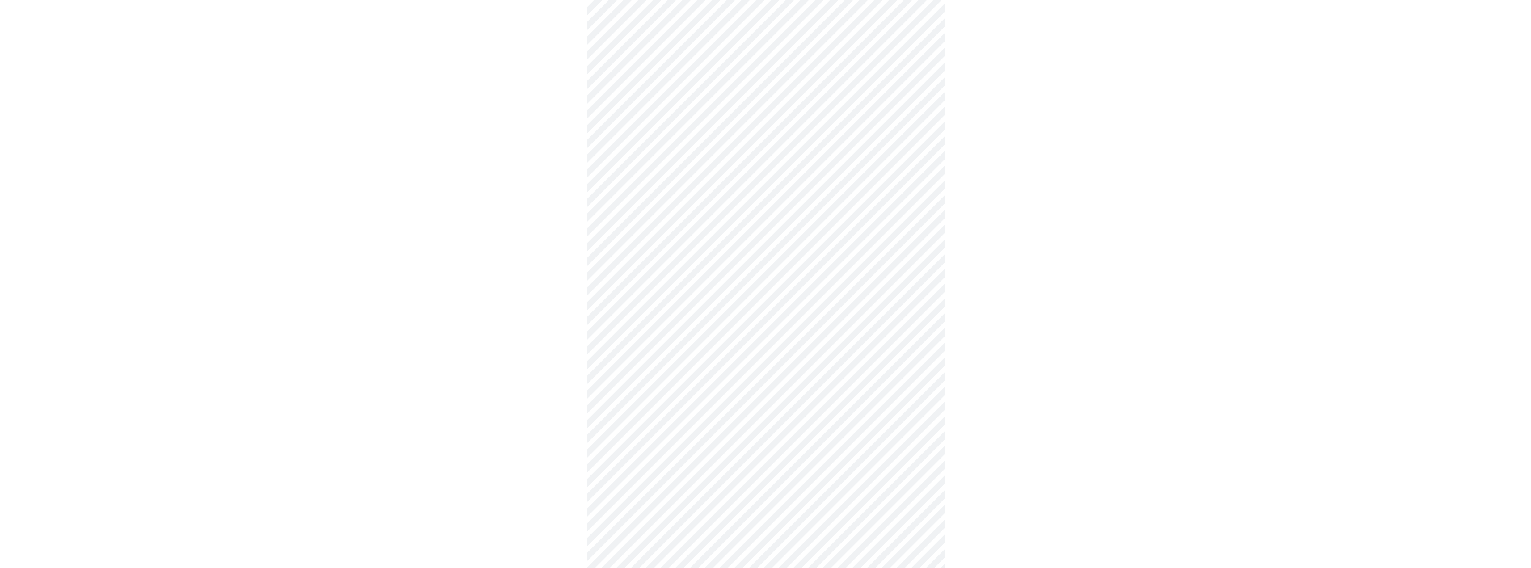
click at [510, 453] on div at bounding box center [766, 200] width 1524 height 804
click at [683, 473] on body "MyMenopauseRx Appointments Messaging Labs Uploads Medications Community Refer a…" at bounding box center [766, 168] width 1524 height 866
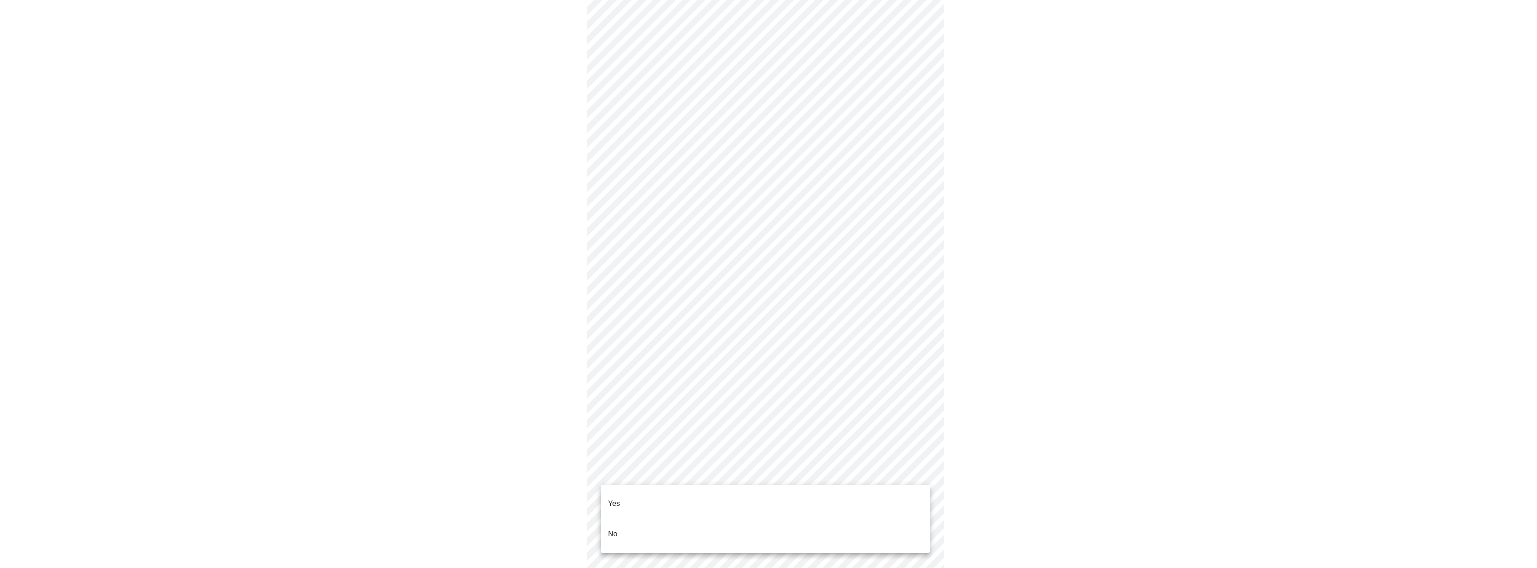
click at [692, 519] on li "No" at bounding box center [765, 534] width 329 height 30
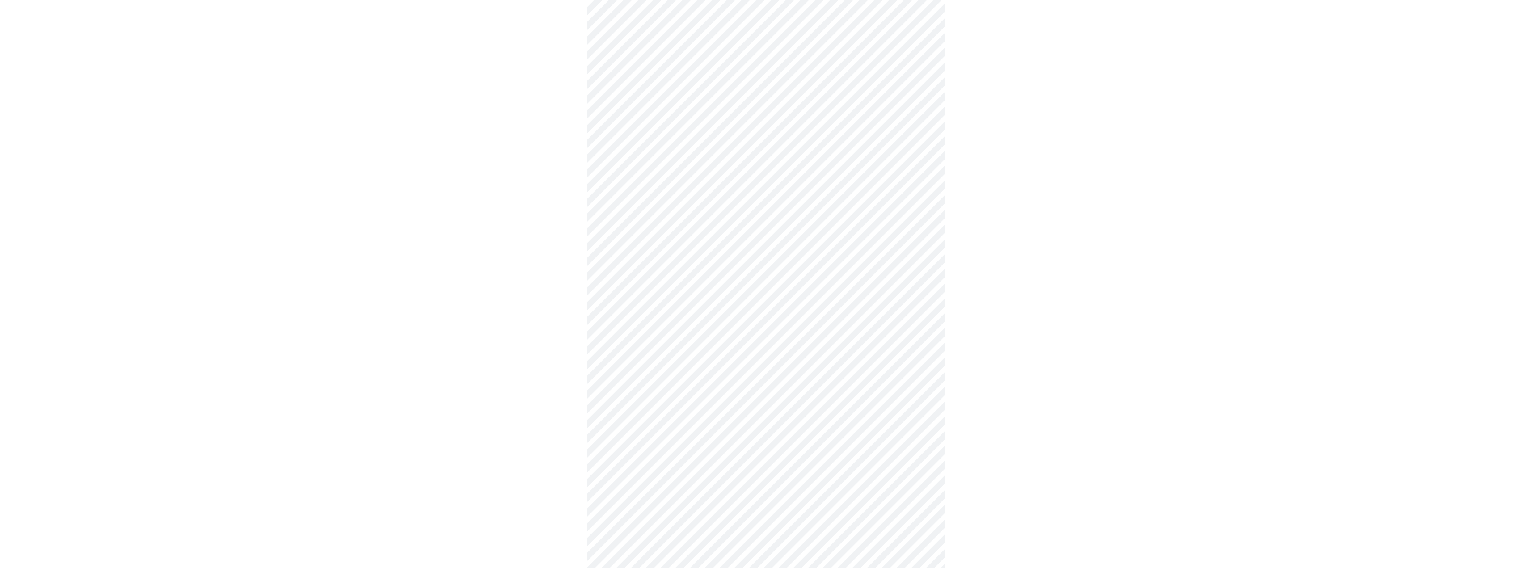
click at [1320, 431] on div at bounding box center [766, 197] width 1524 height 799
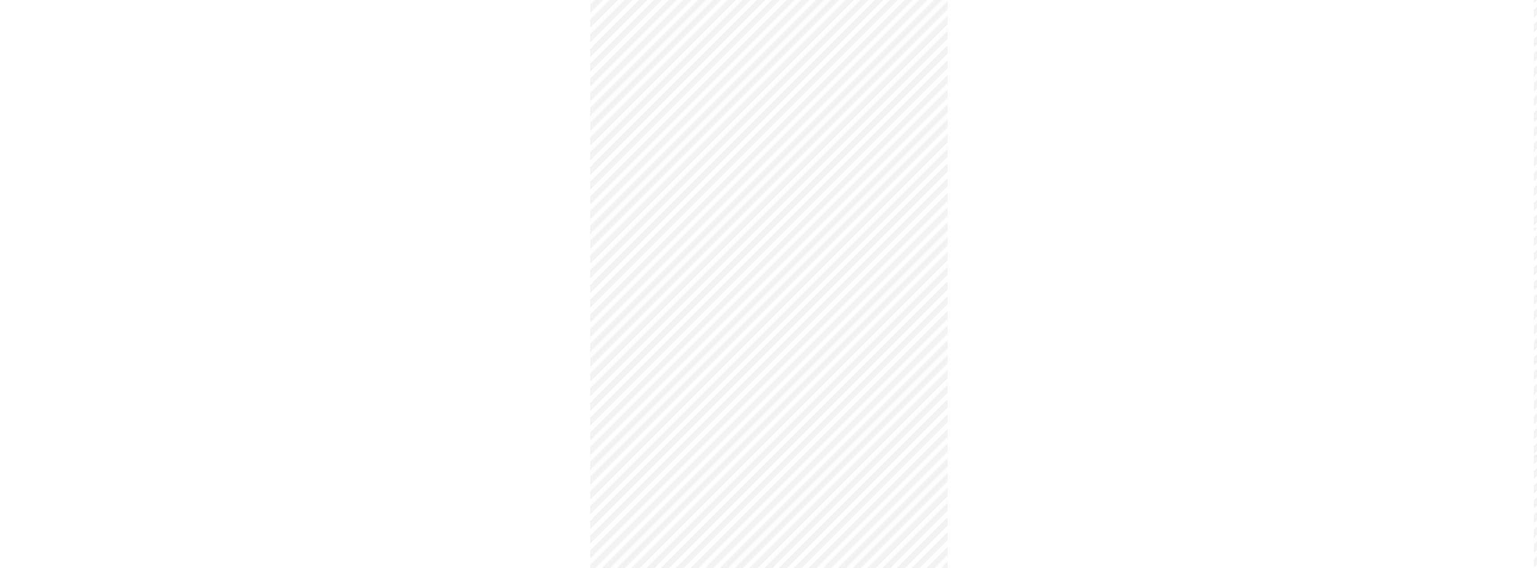
scroll to position [2279, 0]
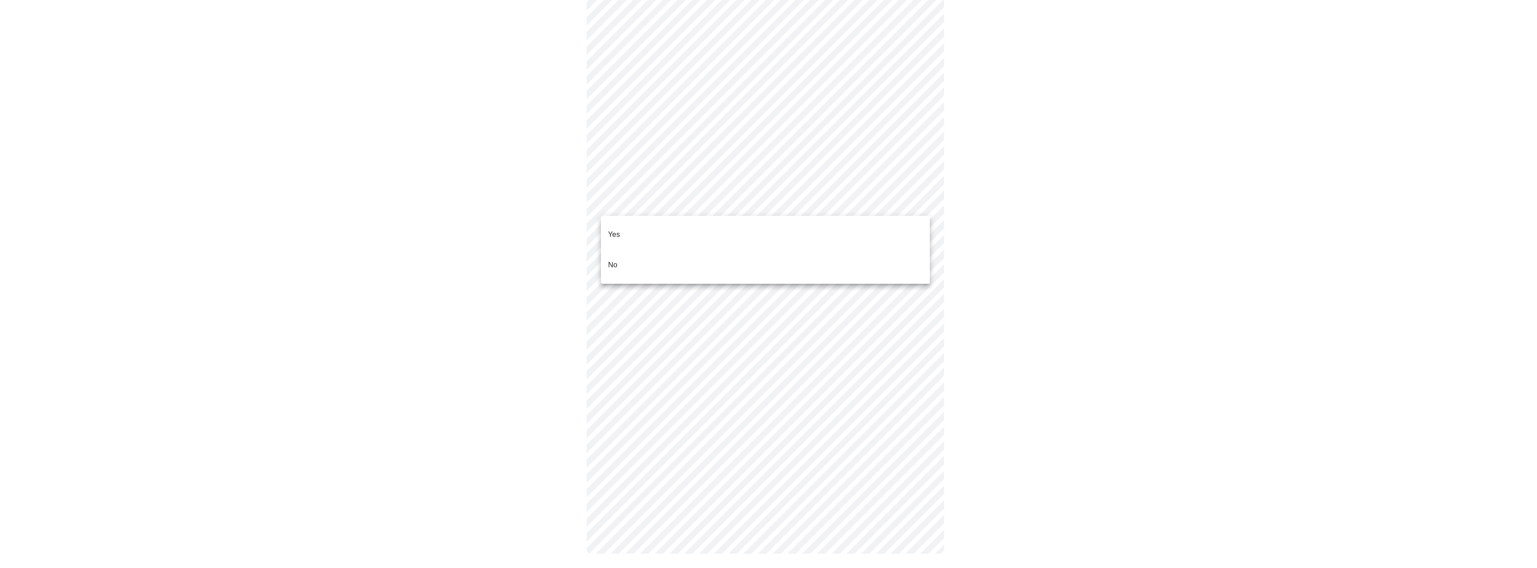
click at [728, 250] on li "No" at bounding box center [765, 265] width 329 height 30
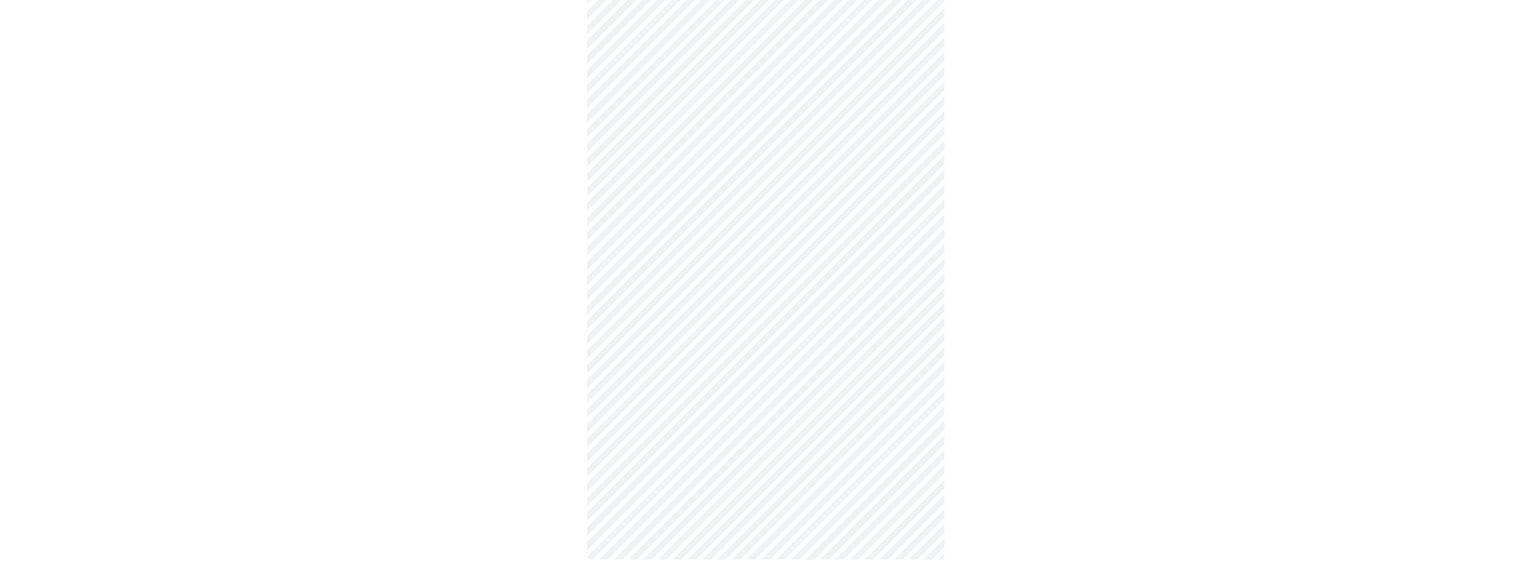
scroll to position [285, 0]
